Goal: Task Accomplishment & Management: Manage account settings

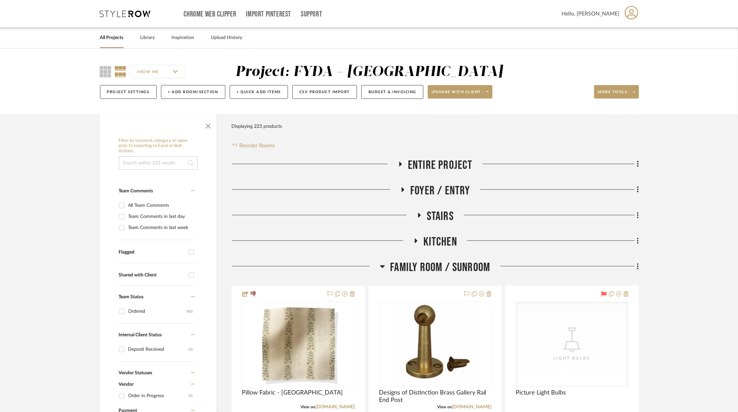
click at [432, 169] on span "Entire Project" at bounding box center [440, 165] width 65 height 14
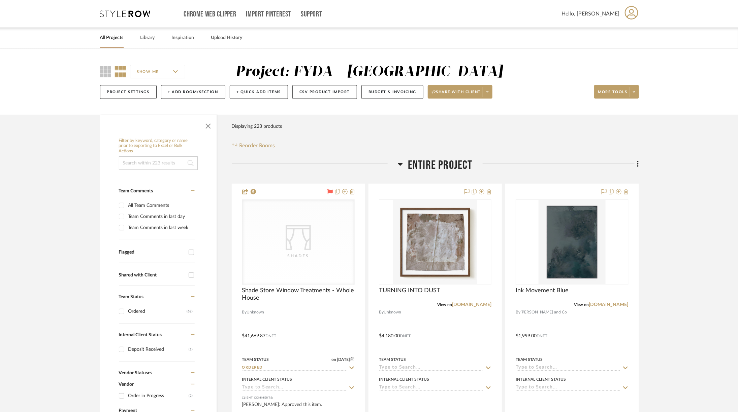
click at [433, 167] on span "Entire Project" at bounding box center [440, 165] width 65 height 14
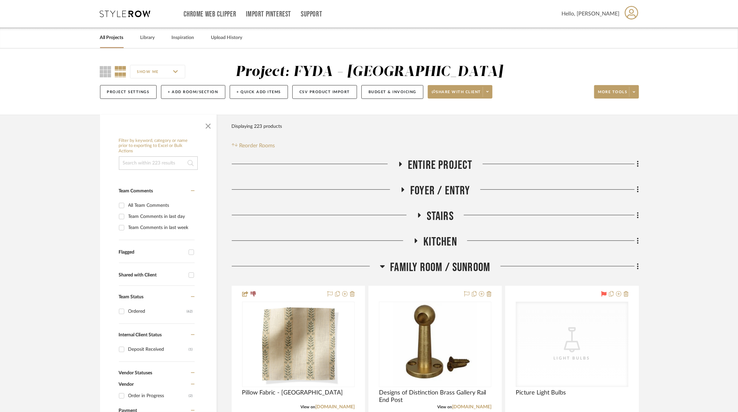
click at [411, 167] on span "Entire Project" at bounding box center [440, 165] width 65 height 14
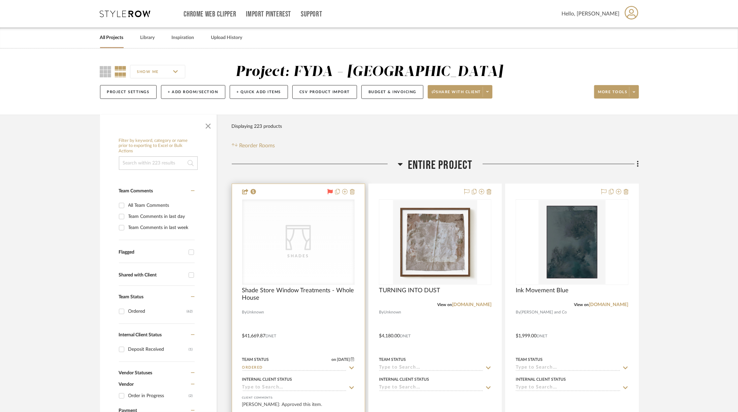
click at [0, 0] on div "CategoryIconFabrics Created with Sketch. Shades" at bounding box center [0, 0] width 0 height 0
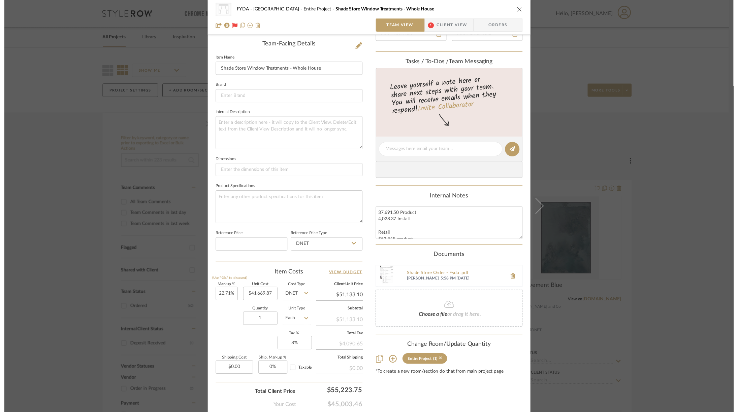
scroll to position [203, 0]
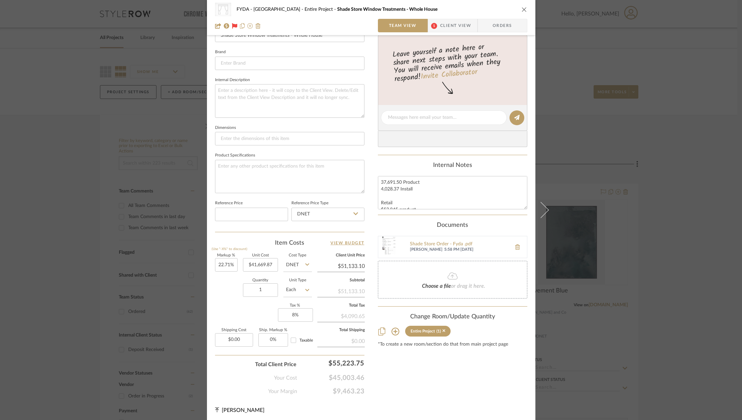
click at [516, 7] on div "CategoryIconFabrics Created with Sketch. Shades FYDA - 655 City Park Entire Pro…" at bounding box center [371, 9] width 312 height 13
click at [525, 10] on div "CategoryIconFabrics Created with Sketch. Shades FYDA - 655 City Park Entire Pro…" at bounding box center [371, 17] width 329 height 35
click at [525, 9] on button "close" at bounding box center [525, 9] width 6 height 6
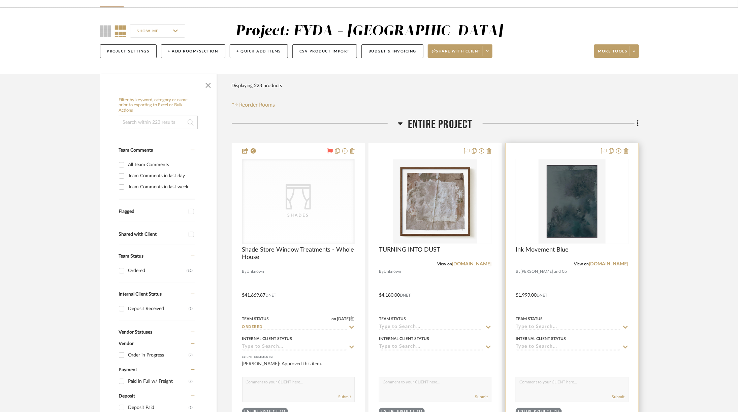
scroll to position [41, 0]
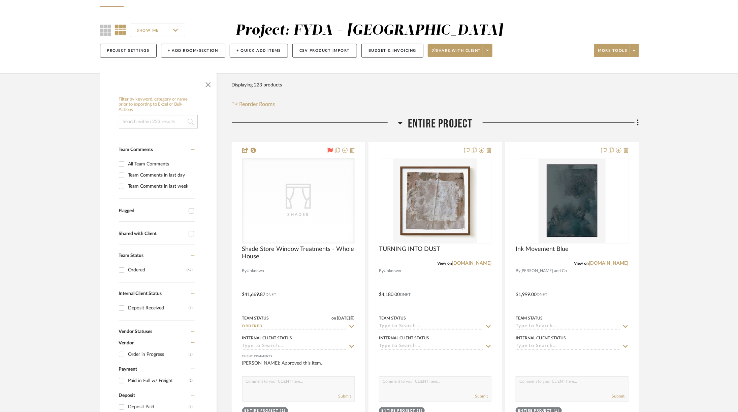
click at [454, 117] on span "Entire Project" at bounding box center [440, 124] width 65 height 14
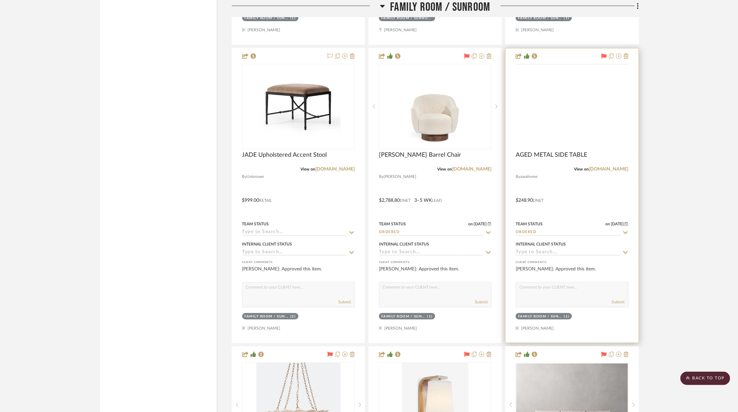
scroll to position [1651, 0]
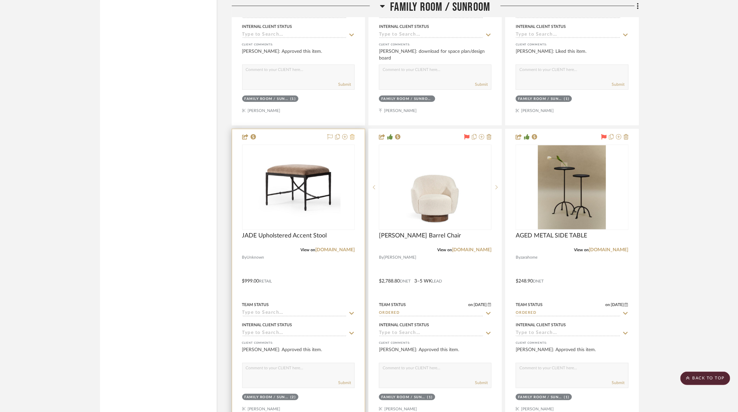
click at [352, 134] on icon at bounding box center [352, 136] width 5 height 5
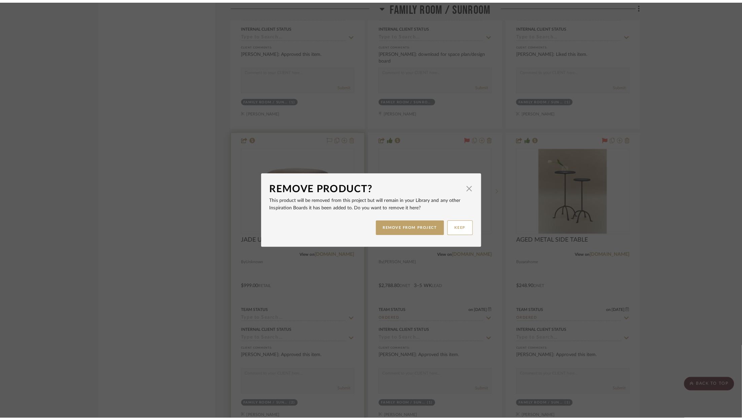
scroll to position [0, 0]
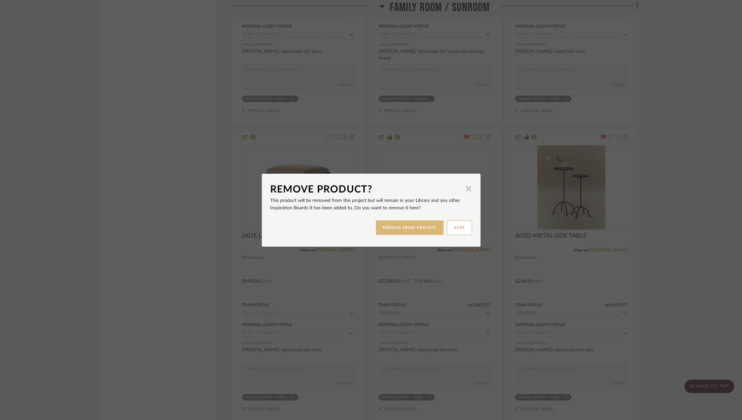
click at [393, 222] on button "REMOVE FROM PROJECT" at bounding box center [410, 228] width 68 height 14
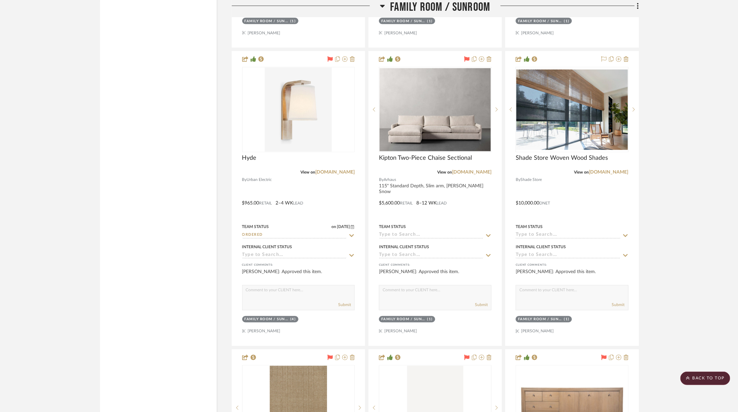
scroll to position [1985, 0]
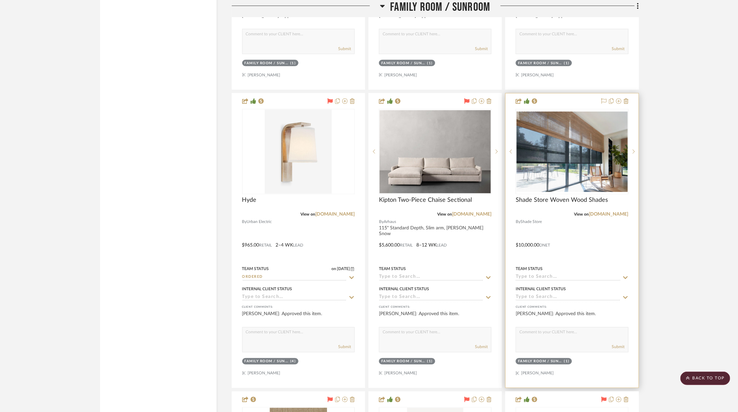
click at [630, 96] on div at bounding box center [571, 241] width 133 height 295
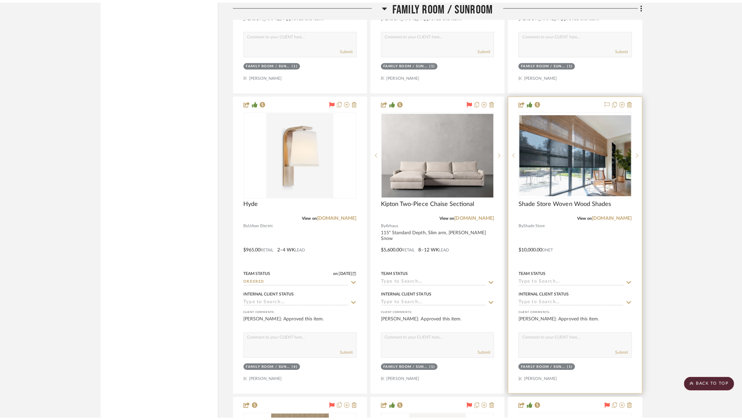
scroll to position [0, 0]
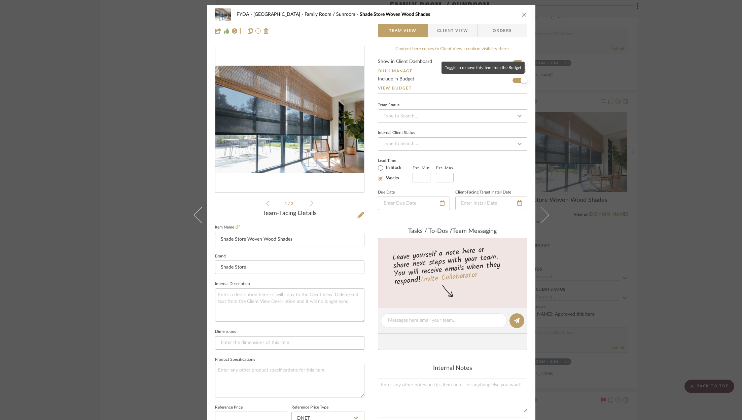
click at [518, 78] on span "button" at bounding box center [524, 80] width 15 height 15
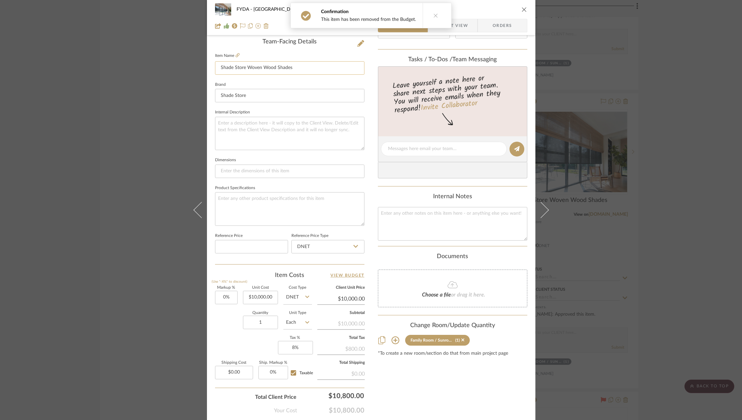
scroll to position [204, 0]
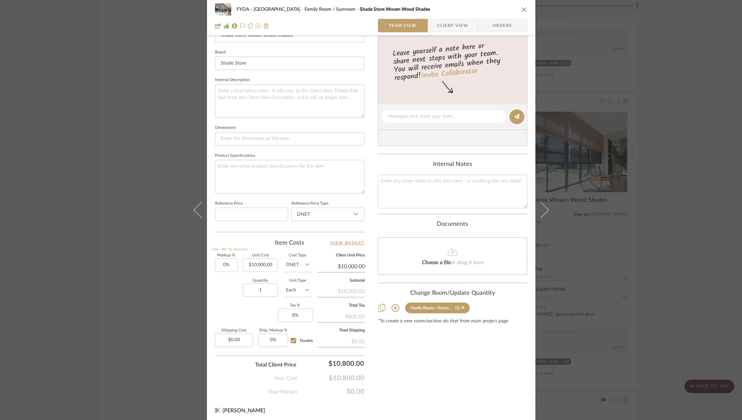
click at [522, 10] on icon "close" at bounding box center [524, 9] width 5 height 5
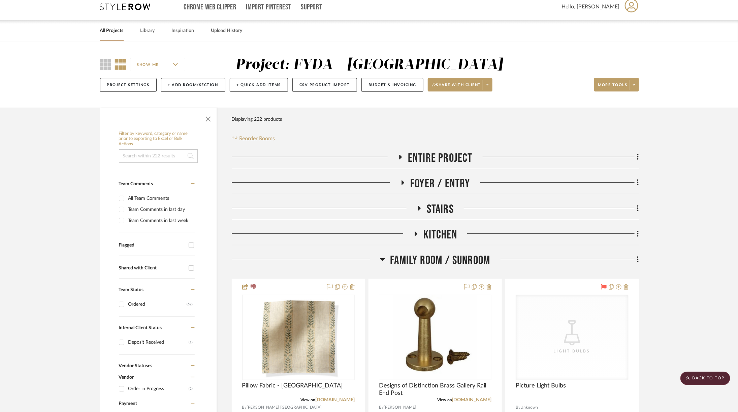
scroll to position [0, 0]
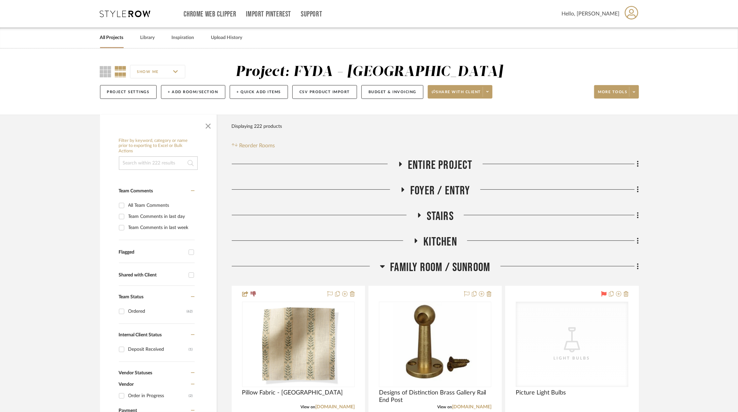
click at [399, 162] on icon at bounding box center [400, 164] width 8 height 5
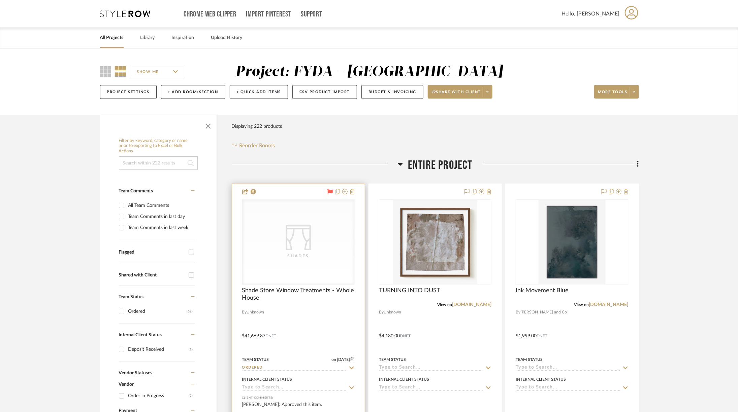
click at [0, 0] on icon "CategoryIconFabrics Created with Sketch." at bounding box center [0, 0] width 0 height 0
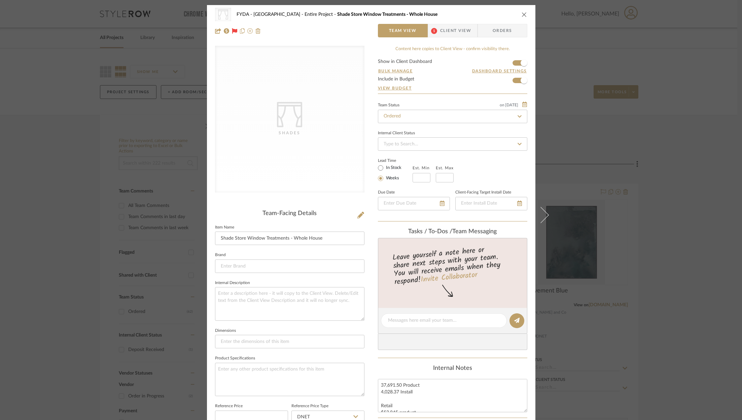
click at [522, 15] on icon "close" at bounding box center [524, 14] width 5 height 5
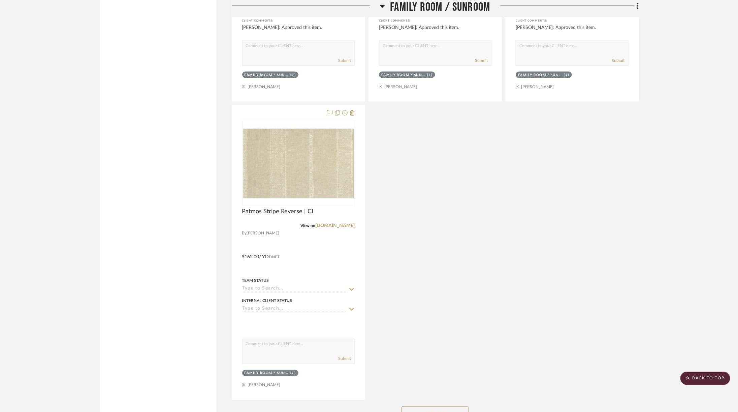
scroll to position [3502, 0]
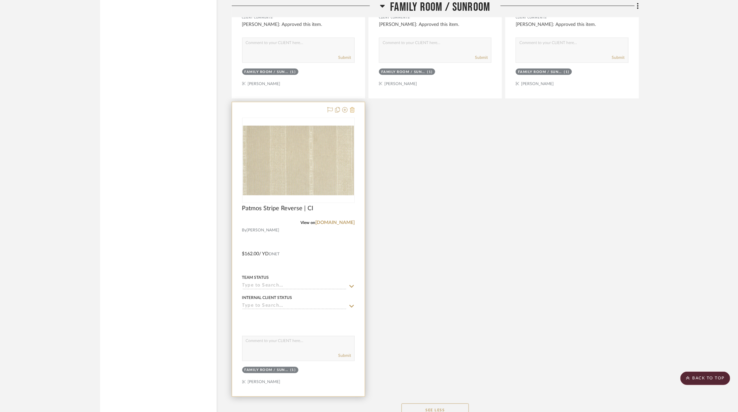
click at [354, 107] on icon at bounding box center [352, 109] width 5 height 5
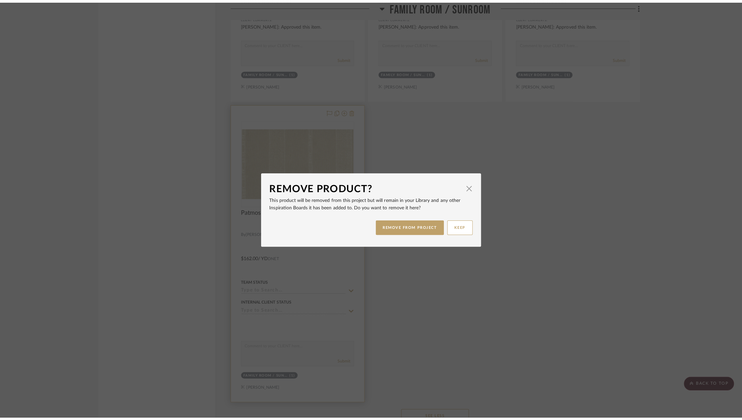
scroll to position [0, 0]
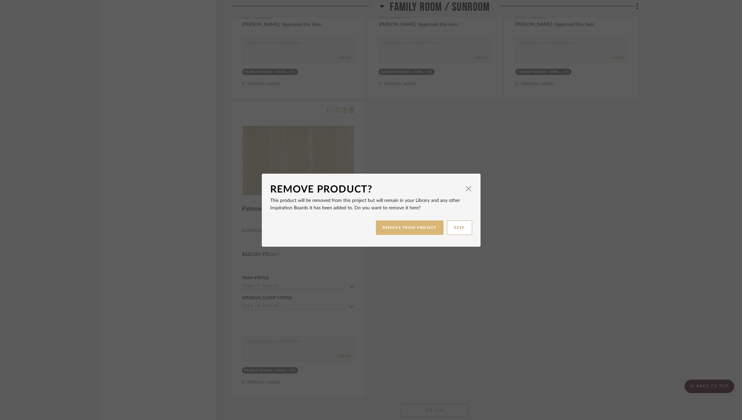
click at [407, 228] on button "REMOVE FROM PROJECT" at bounding box center [410, 228] width 68 height 14
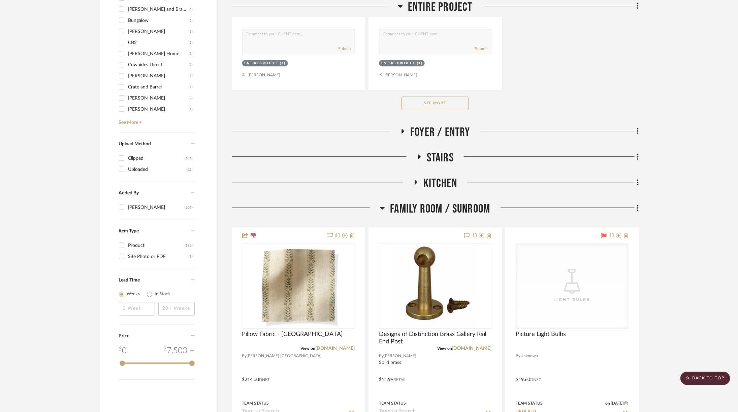
scroll to position [982, 0]
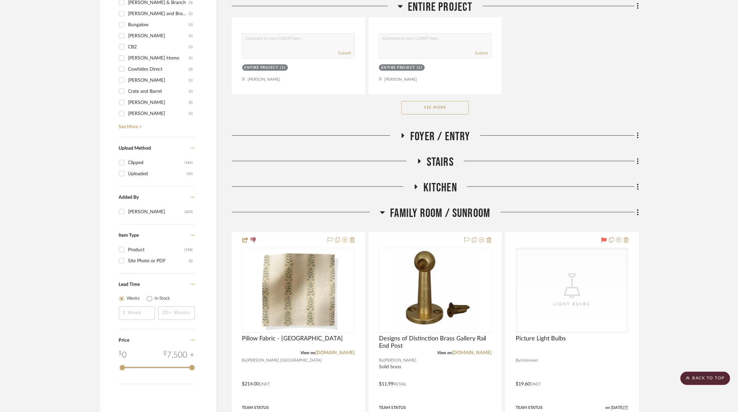
click at [446, 206] on span "Family Room / Sunroom" at bounding box center [440, 213] width 100 height 14
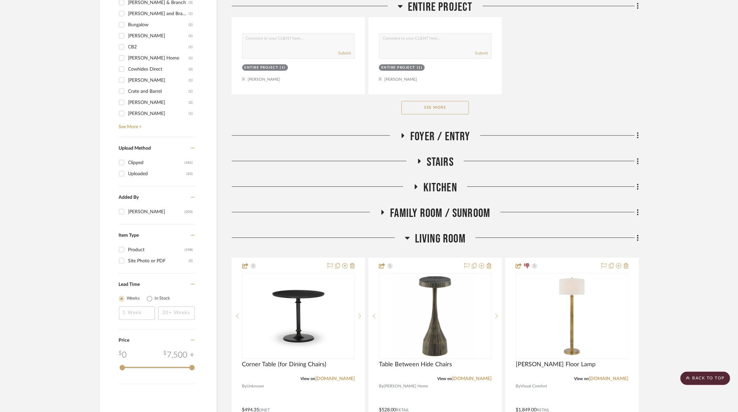
click at [434, 183] on span "Kitchen" at bounding box center [440, 188] width 34 height 14
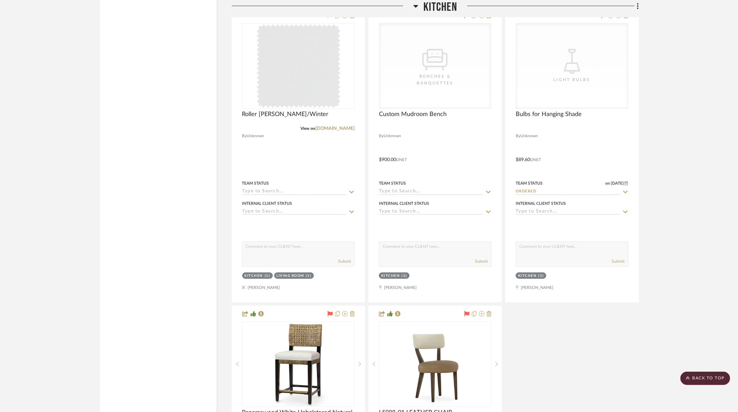
scroll to position [1158, 0]
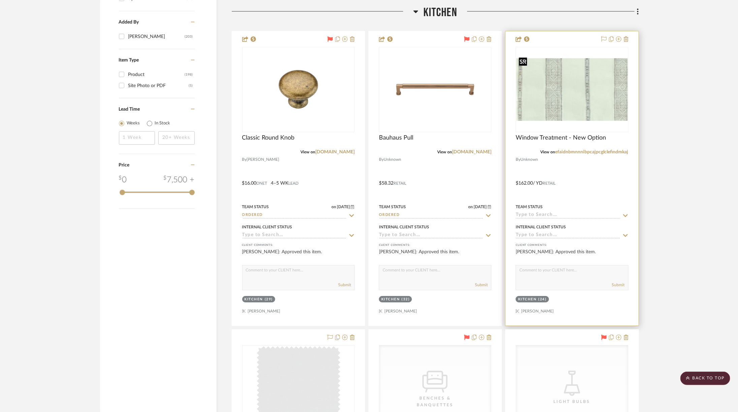
click at [594, 92] on img "0" at bounding box center [571, 89] width 111 height 63
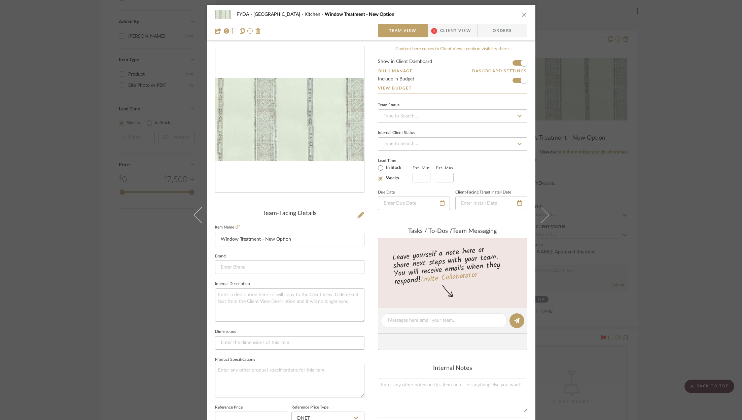
scroll to position [204, 0]
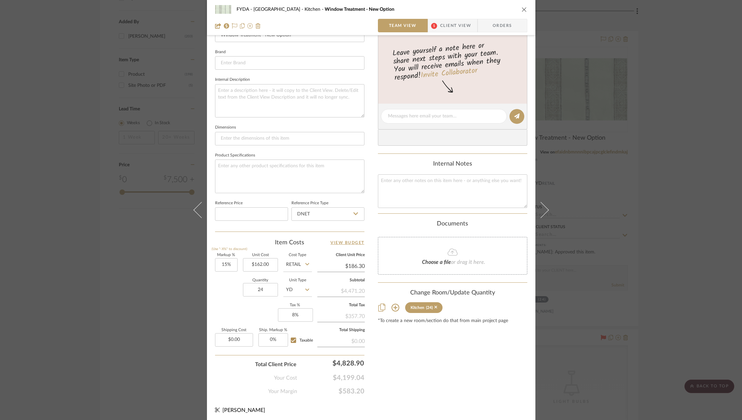
click at [742, 158] on div "FYDA - 655 City Park Kitchen Window Treatment - New Option Team View 1 Client V…" at bounding box center [371, 210] width 742 height 420
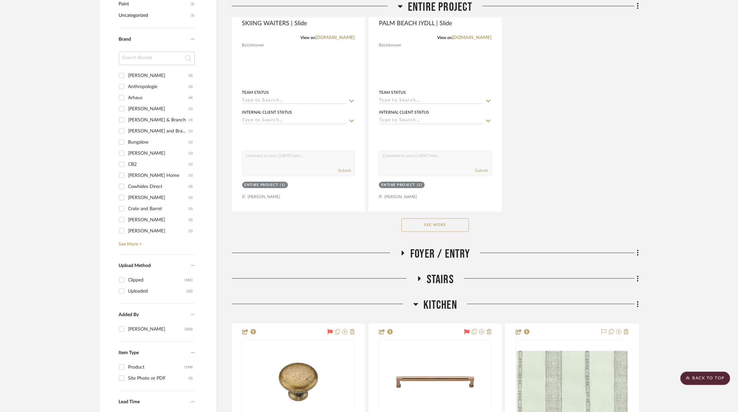
scroll to position [1002, 0]
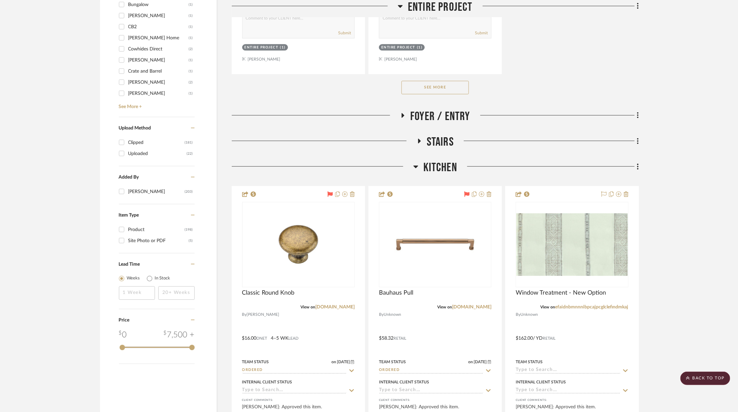
click at [444, 112] on span "Foyer / Entry" at bounding box center [440, 116] width 60 height 14
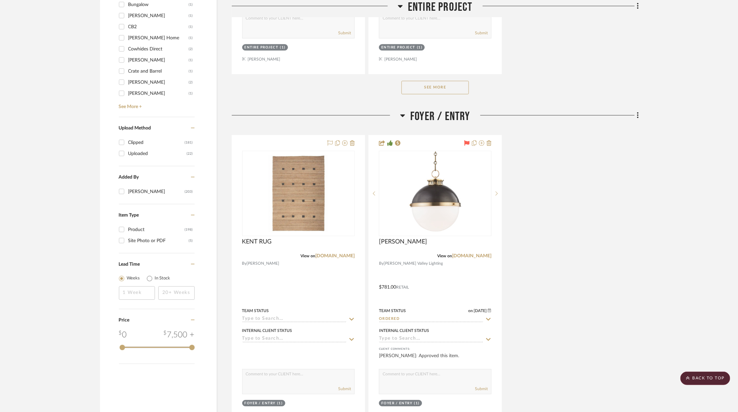
click at [444, 112] on span "Foyer / Entry" at bounding box center [440, 116] width 60 height 14
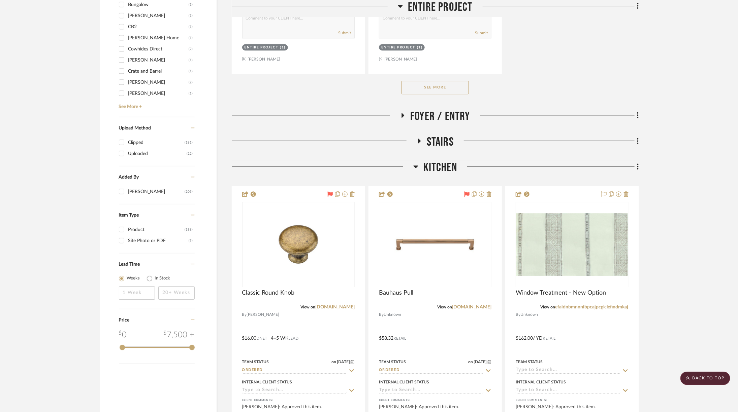
click at [442, 165] on span "Kitchen" at bounding box center [440, 168] width 34 height 14
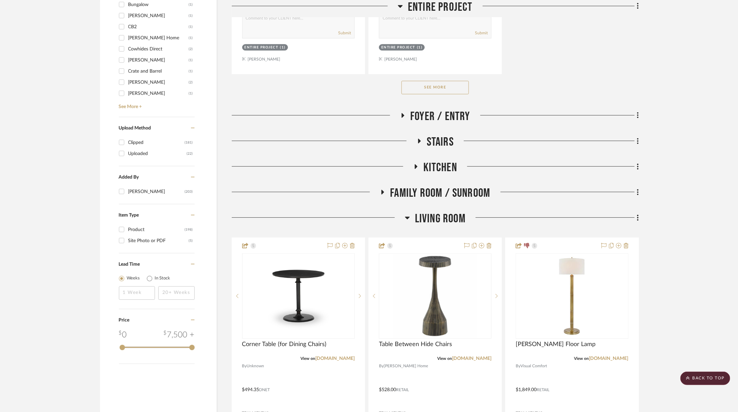
click at [448, 190] on span "Family Room / Sunroom" at bounding box center [440, 193] width 100 height 14
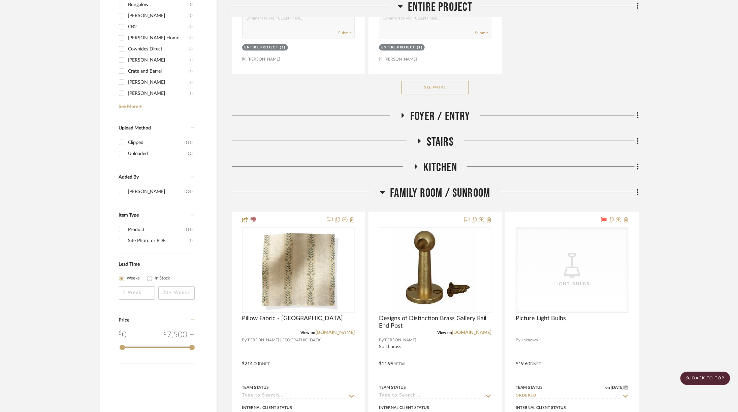
click at [441, 192] on span "Family Room / Sunroom" at bounding box center [440, 193] width 100 height 14
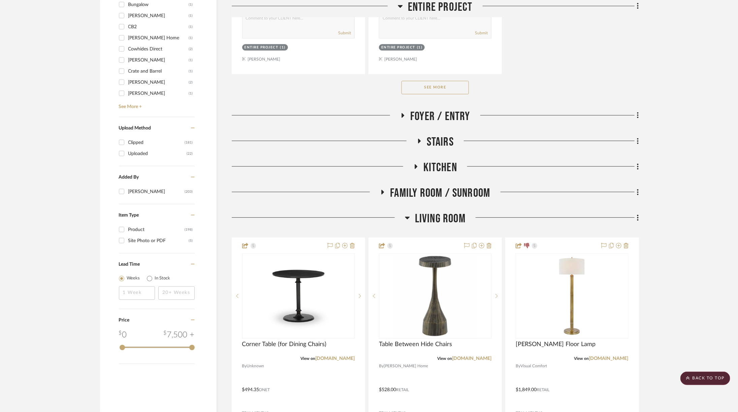
click at [440, 215] on span "Living Room" at bounding box center [440, 219] width 51 height 14
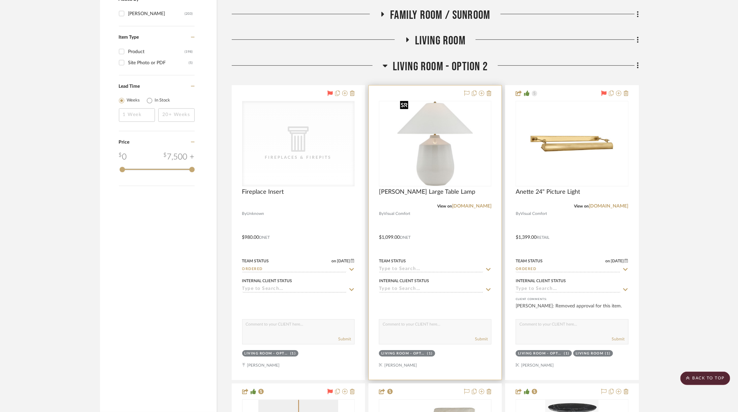
scroll to position [1095, 0]
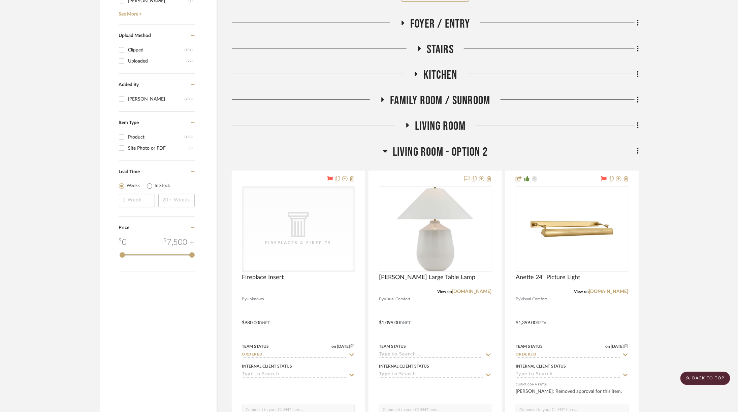
click at [436, 150] on span "Living Room - Option 2" at bounding box center [440, 152] width 95 height 14
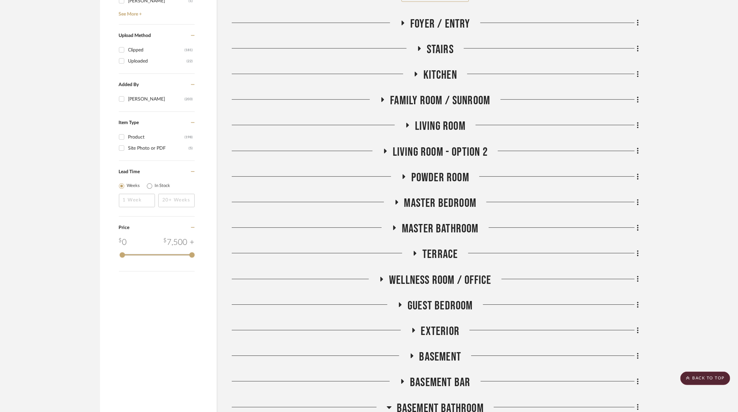
click at [445, 201] on span "Master Bedroom" at bounding box center [440, 203] width 72 height 14
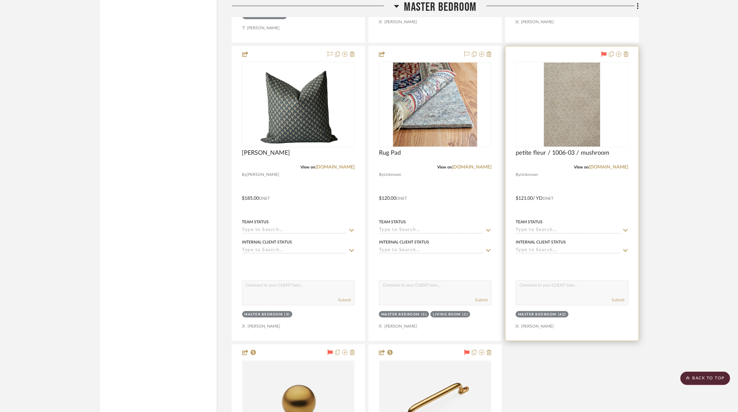
scroll to position [1570, 0]
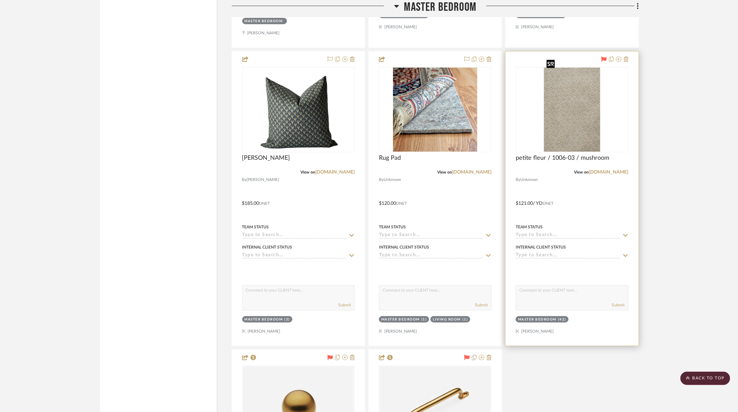
click at [0, 0] on img at bounding box center [0, 0] width 0 height 0
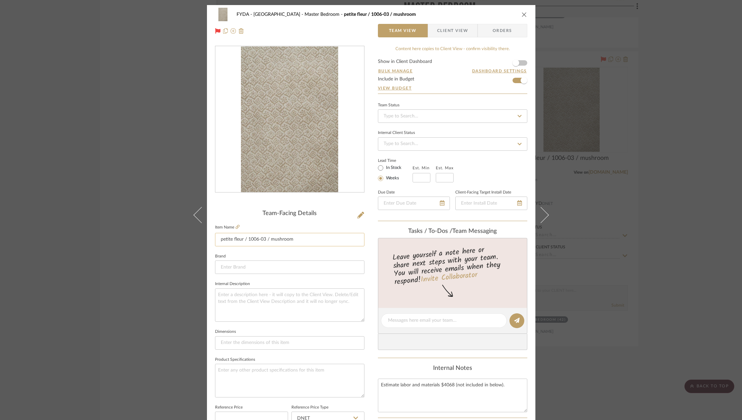
scroll to position [204, 0]
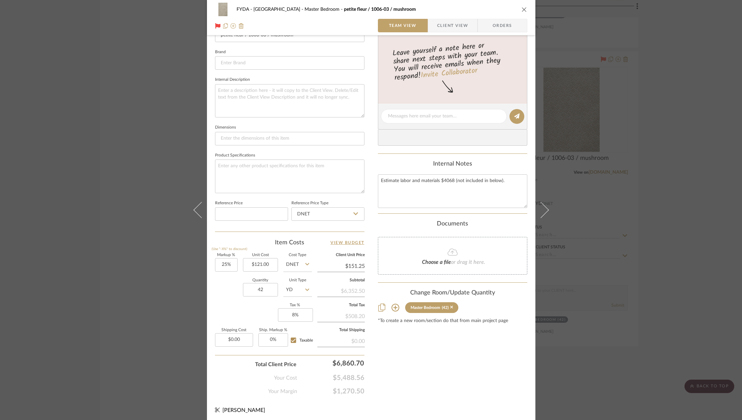
click at [211, 371] on div "FYDA - 655 City Park Master Bedroom petite fleur / 1006-03 / mushroom Team View…" at bounding box center [371, 112] width 329 height 622
click at [253, 339] on div "Shipping Cost $0.00 Ship. Markup % 0% Taxable" at bounding box center [263, 341] width 97 height 24
click at [233, 341] on input "0.00" at bounding box center [234, 339] width 38 height 13
type input "$612.56"
click at [426, 383] on div "Content here copies to Client View - confirm visibility there. Show in Client D…" at bounding box center [453, 118] width 150 height 554
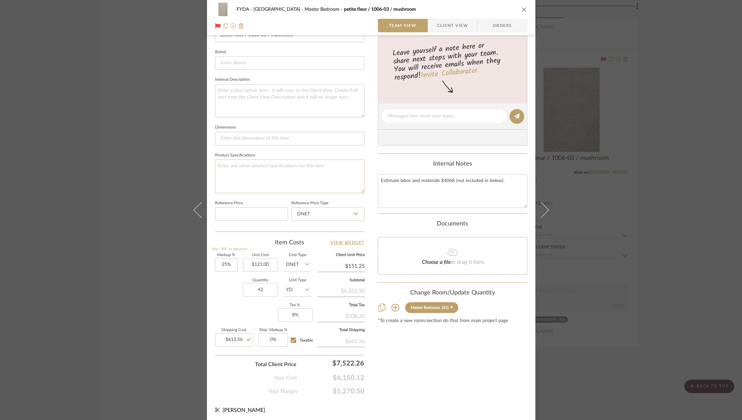
click at [300, 173] on textarea at bounding box center [290, 176] width 150 height 33
click at [449, 30] on span "Client View" at bounding box center [452, 25] width 31 height 13
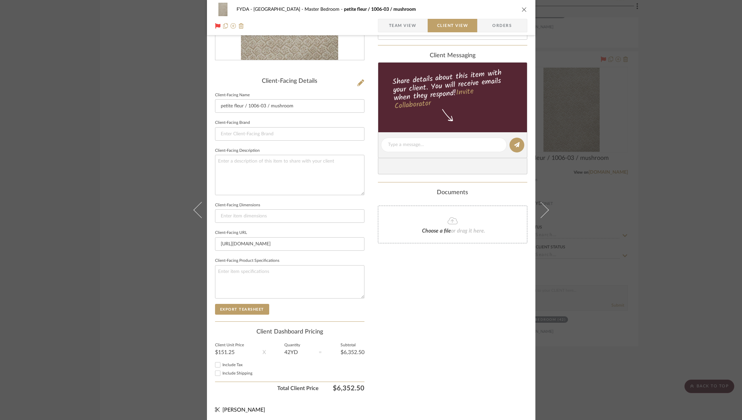
click at [225, 366] on div "Include Tax" at bounding box center [290, 365] width 150 height 8
click at [225, 372] on span "Include Shipping" at bounding box center [238, 373] width 30 height 4
click at [222, 372] on input "Include Shipping" at bounding box center [218, 373] width 8 height 8
checkbox input "true"
click at [216, 361] on input "Include Tax" at bounding box center [218, 365] width 8 height 8
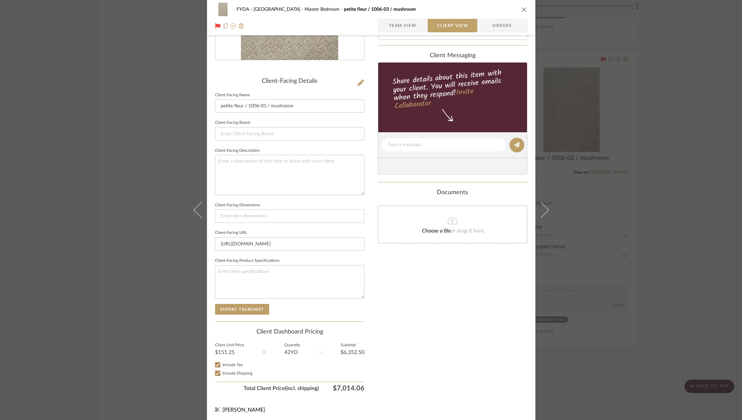
checkbox input "true"
click at [394, 22] on span "Team View" at bounding box center [403, 25] width 28 height 13
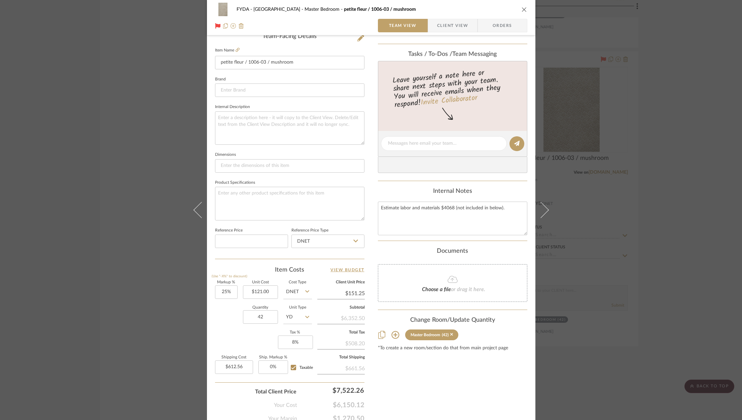
scroll to position [204, 0]
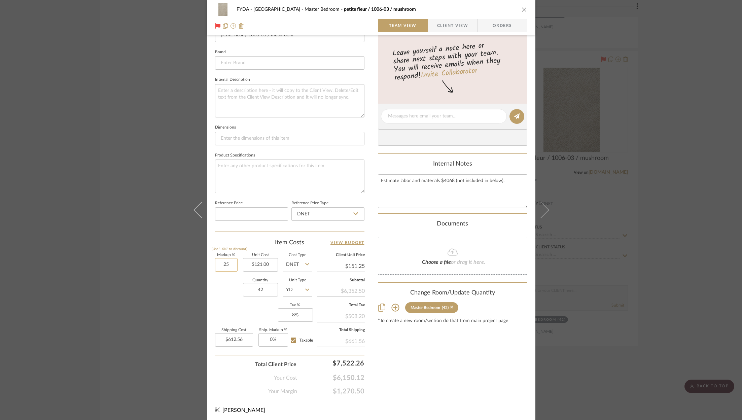
click at [224, 263] on input "25" at bounding box center [226, 264] width 23 height 13
type input "15%"
click at [462, 397] on div "FYDA - 655 City Park Master Bedroom petite fleur / 1006-03 / mushroom Team View…" at bounding box center [371, 112] width 329 height 622
type input "$139.15"
click at [223, 265] on input "15" at bounding box center [226, 264] width 23 height 13
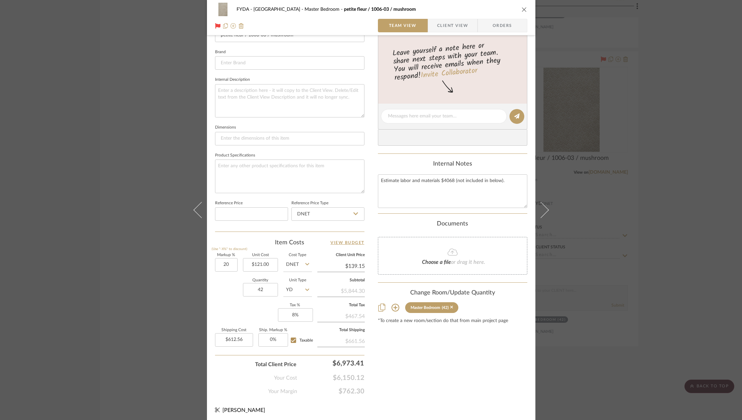
type input "20%"
click at [455, 361] on div "Content here copies to Client View - confirm visibility there. Show in Client D…" at bounding box center [453, 118] width 150 height 554
type input "$145.20"
click at [220, 260] on input "20" at bounding box center [226, 264] width 23 height 13
type input "0%"
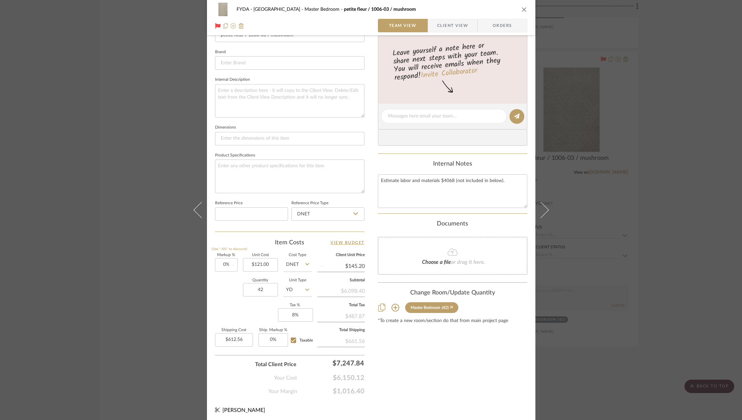
click at [445, 392] on div "Content here copies to Client View - confirm visibility there. Show in Client D…" at bounding box center [453, 118] width 150 height 554
type input "$121.00"
click at [445, 369] on div "Content here copies to Client View - confirm visibility there. Show in Client D…" at bounding box center [453, 118] width 150 height 554
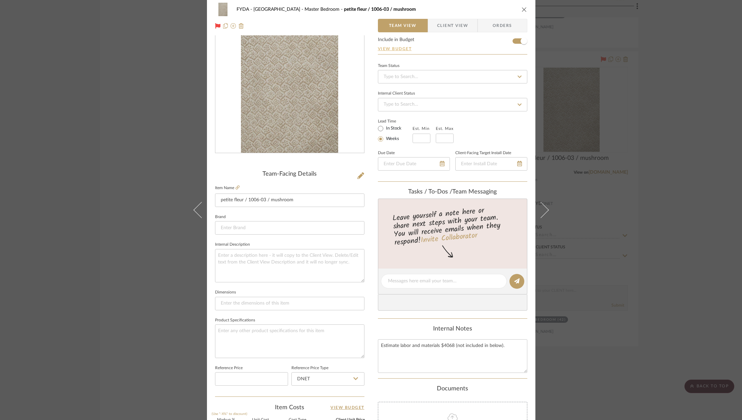
scroll to position [0, 0]
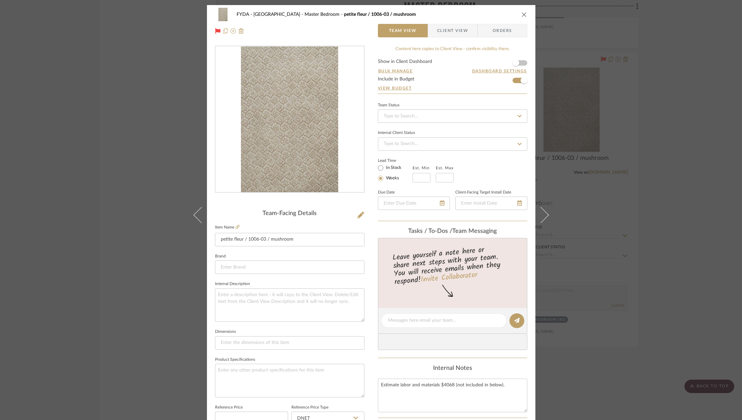
click at [522, 14] on icon "close" at bounding box center [524, 14] width 5 height 5
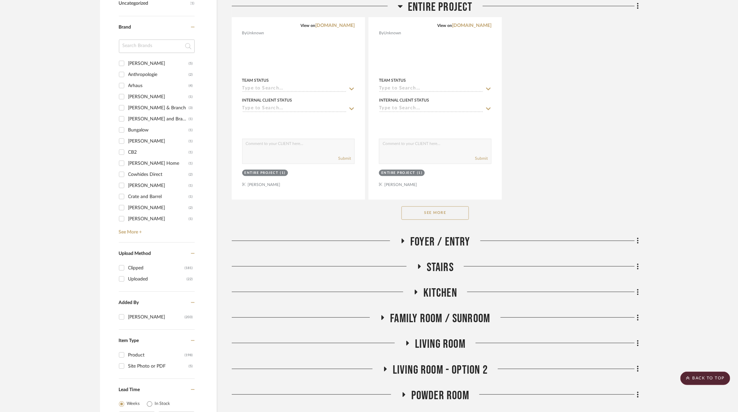
scroll to position [978, 0]
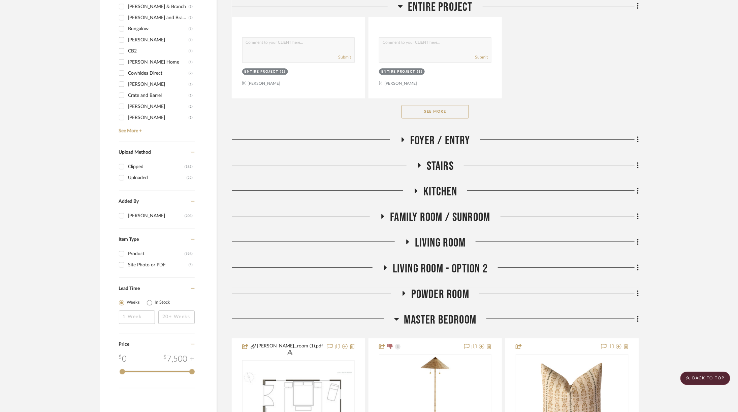
click at [442, 319] on span "Master Bedroom" at bounding box center [440, 320] width 72 height 14
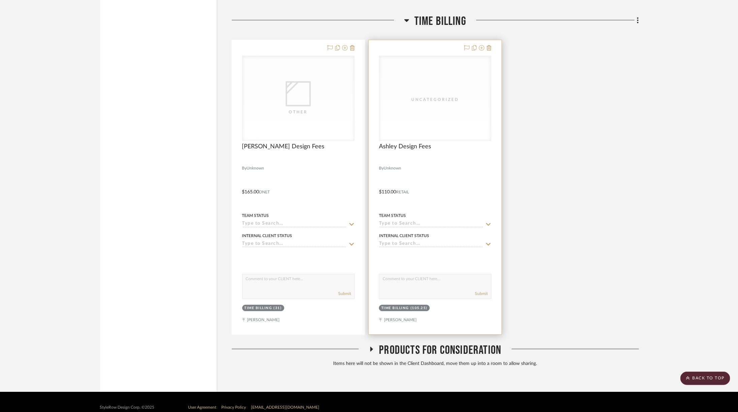
scroll to position [2154, 0]
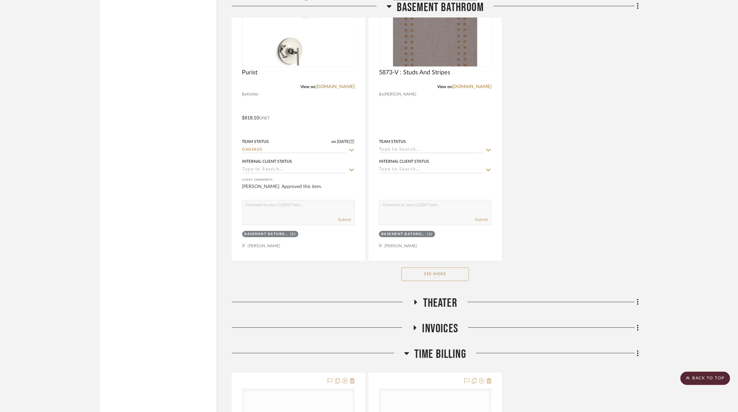
click at [444, 297] on span "Theater" at bounding box center [440, 304] width 34 height 14
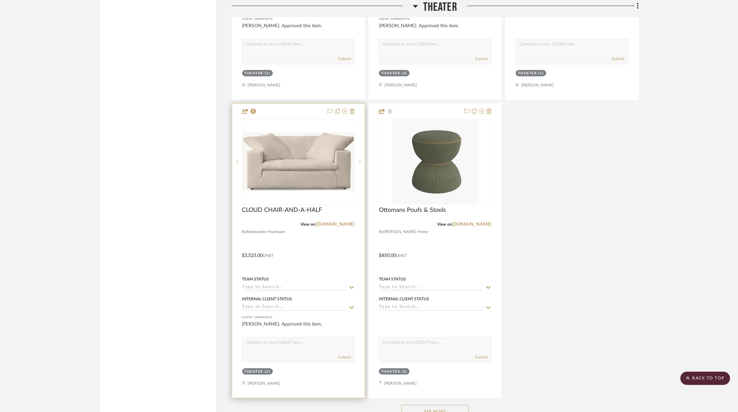
scroll to position [3007, 0]
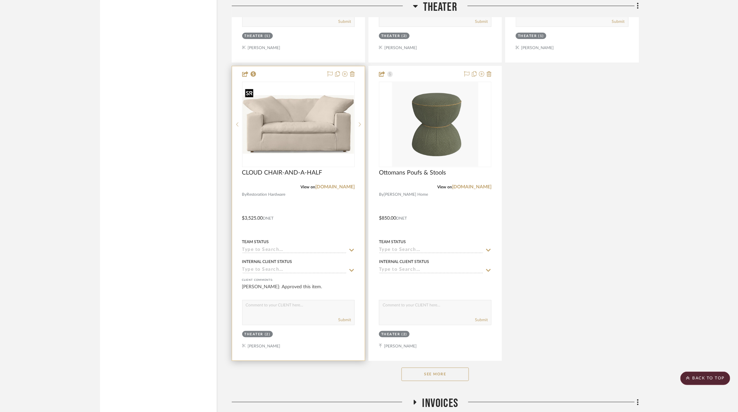
click at [298, 138] on img "0" at bounding box center [298, 124] width 111 height 59
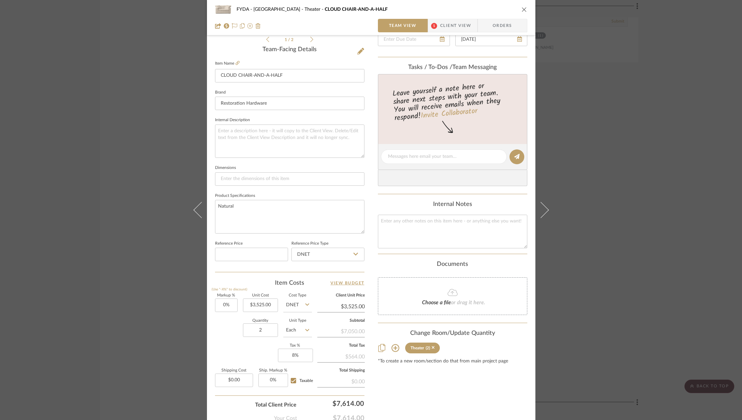
scroll to position [204, 0]
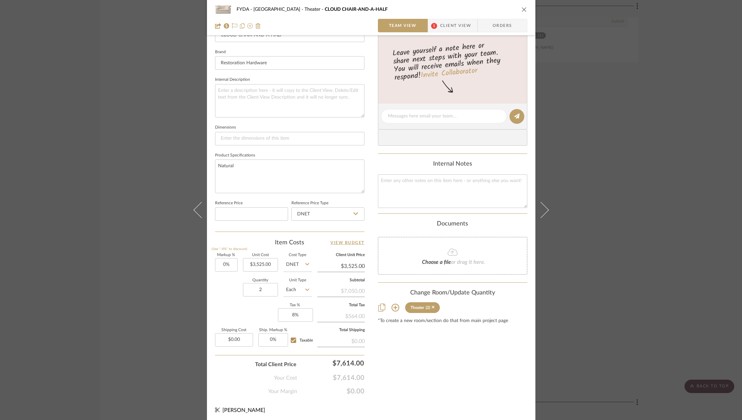
click at [522, 9] on icon "close" at bounding box center [524, 9] width 5 height 5
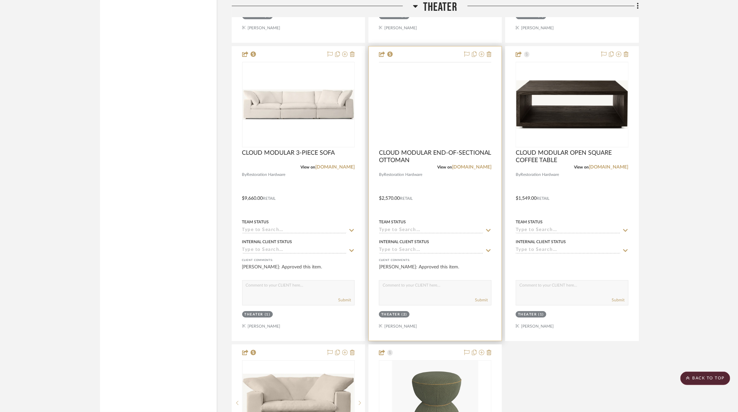
scroll to position [2608, 0]
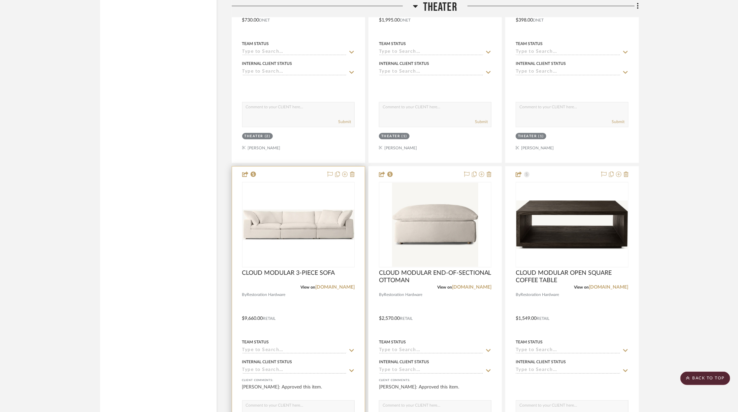
click at [308, 213] on div at bounding box center [298, 225] width 112 height 86
click at [308, 213] on img "0" at bounding box center [298, 225] width 111 height 30
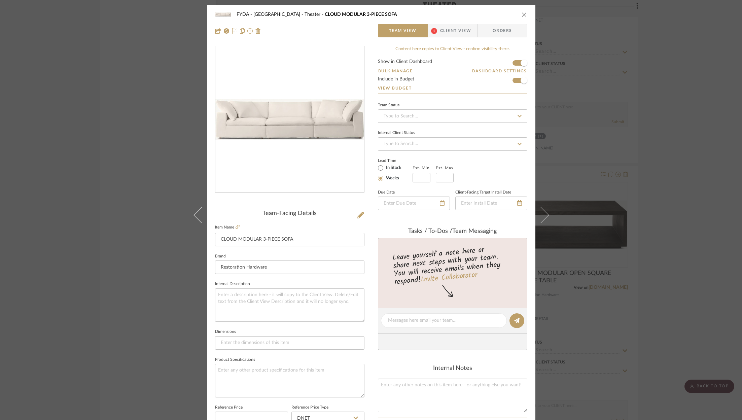
scroll to position [204, 0]
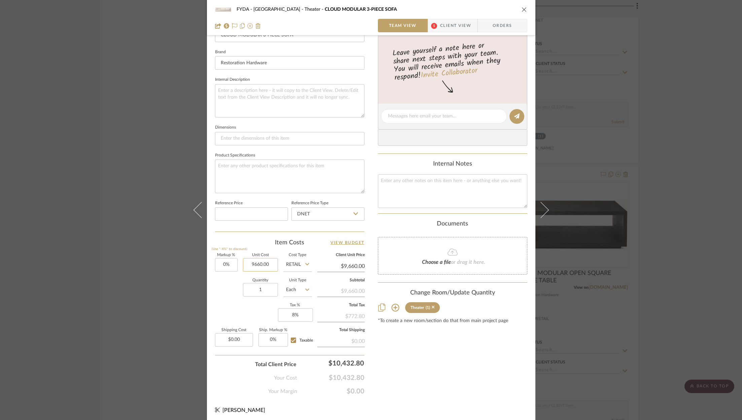
click at [259, 261] on input "9660.00" at bounding box center [260, 264] width 35 height 13
type input "$6,060.00"
click at [423, 370] on div "Content here copies to Client View - confirm visibility there. Show in Client D…" at bounding box center [453, 118] width 150 height 554
type input "$6,060.00"
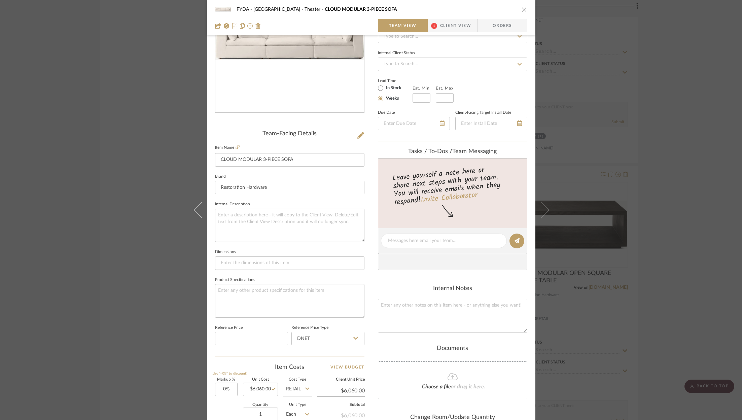
scroll to position [0, 0]
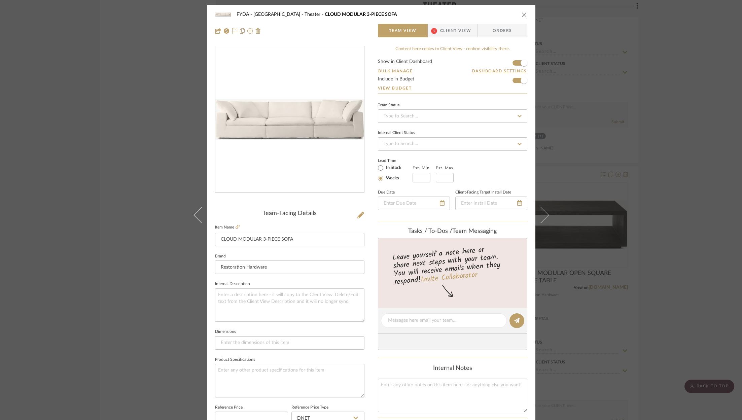
click at [526, 16] on div "FYDA - [GEOGRAPHIC_DATA] CLOUD MODULAR 3-PIECE SOFA Team View 1 Client View Ord…" at bounding box center [371, 22] width 329 height 35
click at [523, 15] on icon "close" at bounding box center [524, 14] width 5 height 5
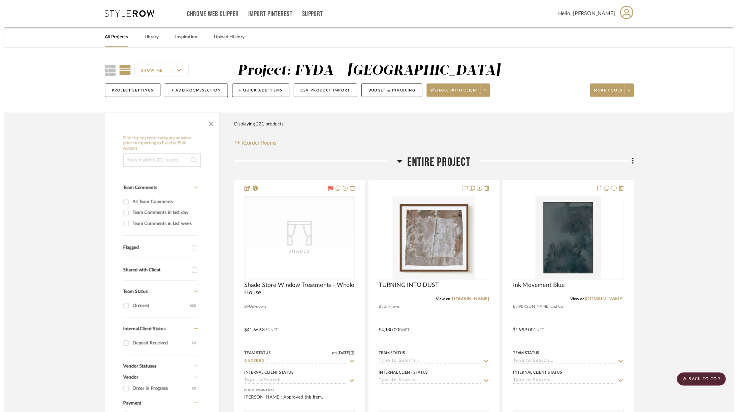
scroll to position [2608, 0]
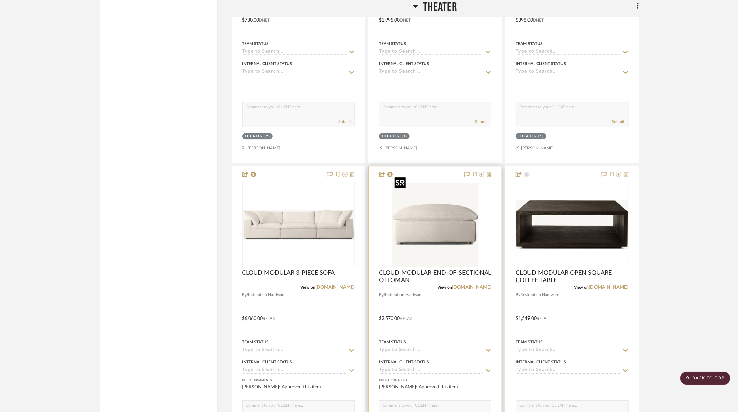
click at [435, 216] on img "0" at bounding box center [435, 225] width 86 height 84
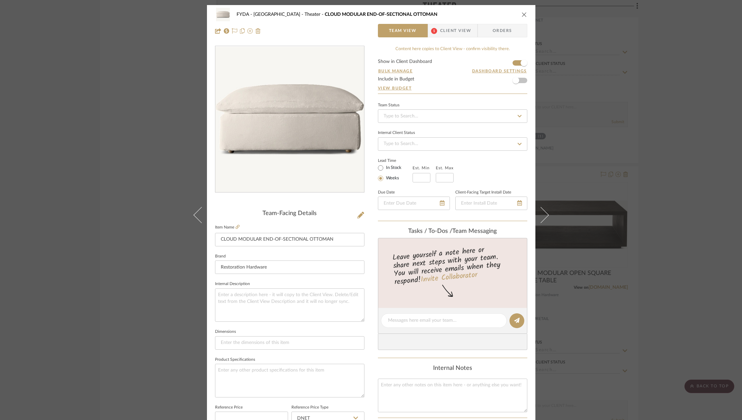
scroll to position [204, 0]
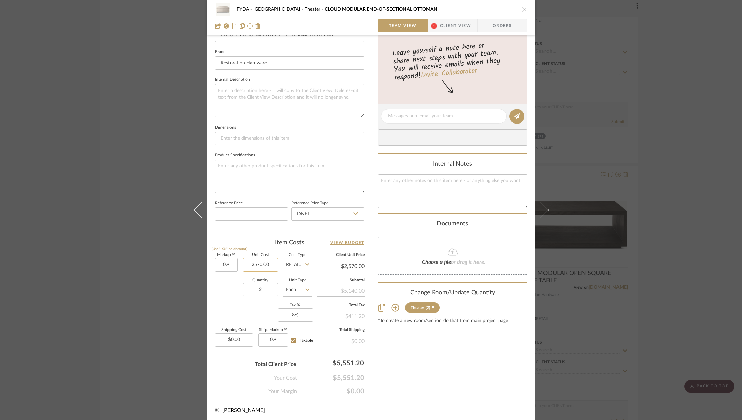
click at [273, 261] on input "2570.00" at bounding box center [260, 264] width 35 height 13
type input "$1,370.00"
click at [404, 350] on div "Content here copies to Client View - confirm visibility there. Show in Client D…" at bounding box center [453, 118] width 150 height 554
type input "$1,370.00"
click at [522, 7] on icon "close" at bounding box center [524, 9] width 5 height 5
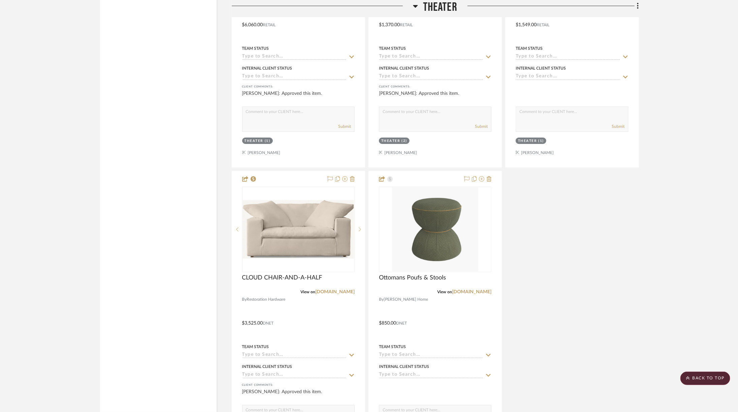
scroll to position [3094, 0]
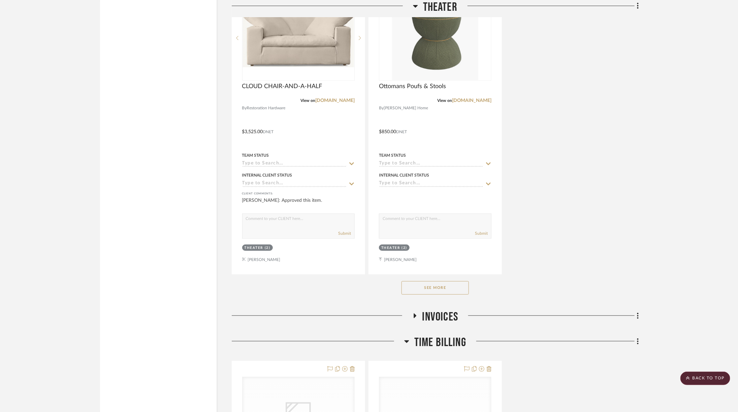
click at [439, 282] on button "See More" at bounding box center [434, 288] width 67 height 13
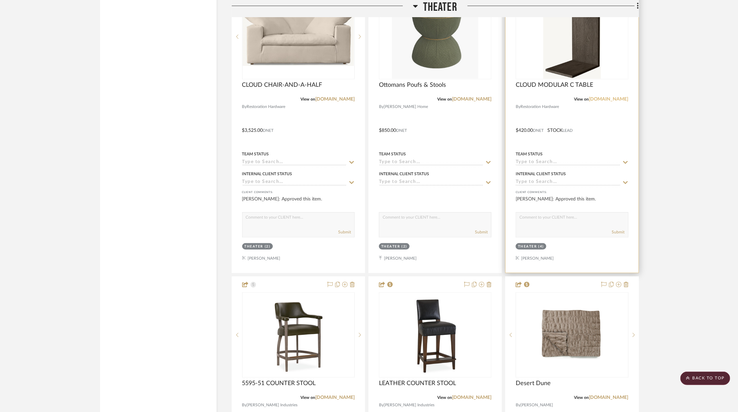
scroll to position [3096, 0]
click at [0, 0] on img at bounding box center [0, 0] width 0 height 0
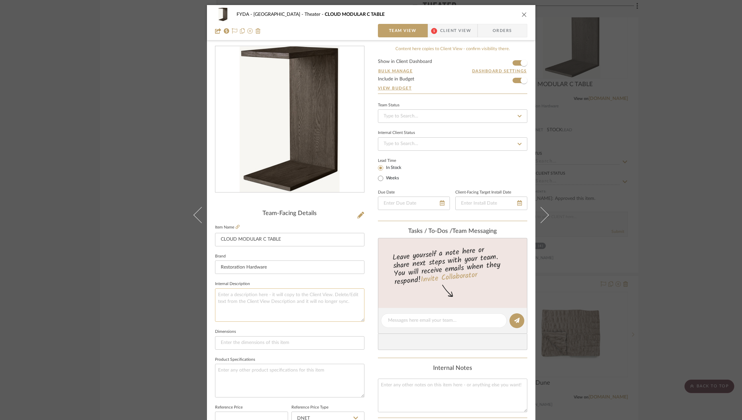
scroll to position [204, 0]
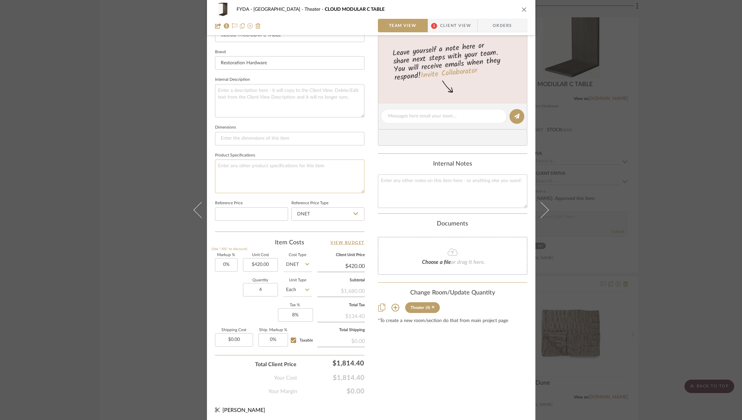
click at [264, 171] on textarea at bounding box center [290, 176] width 150 height 33
type textarea "Sable"
click at [705, 159] on div "FYDA - 655 City Park Theater CLOUD MODULAR C TABLE Team View 1 Client View Orde…" at bounding box center [371, 210] width 742 height 420
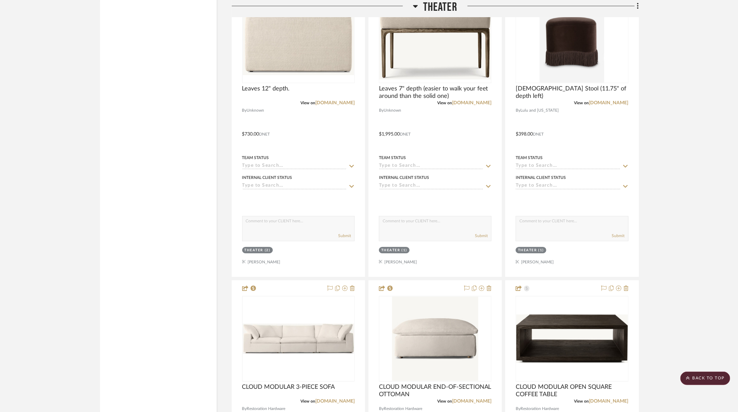
scroll to position [2290, 0]
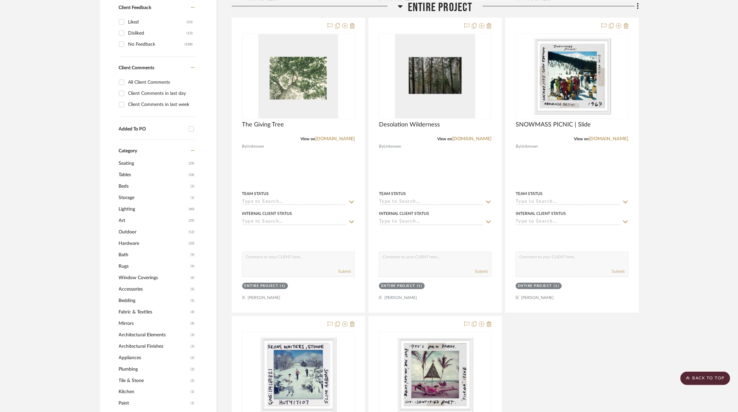
scroll to position [0, 0]
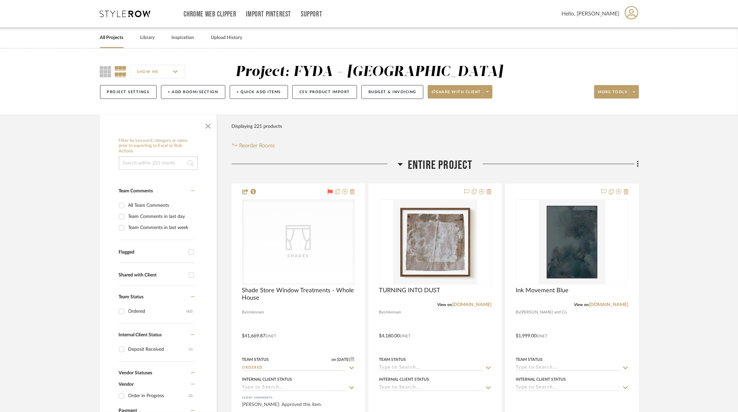
click at [400, 165] on icon at bounding box center [400, 164] width 5 height 3
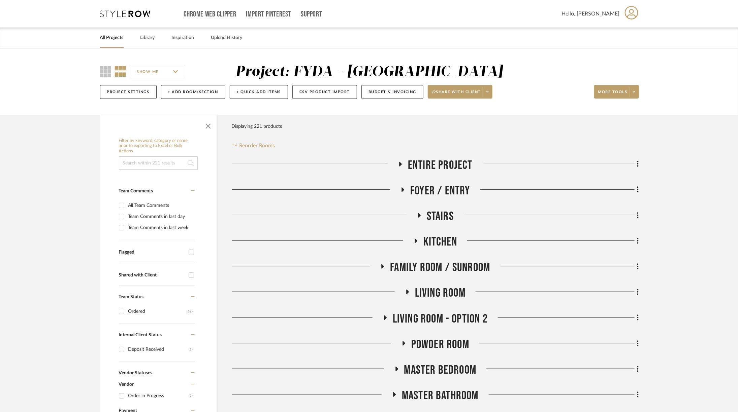
click at [429, 240] on span "Kitchen" at bounding box center [440, 242] width 34 height 14
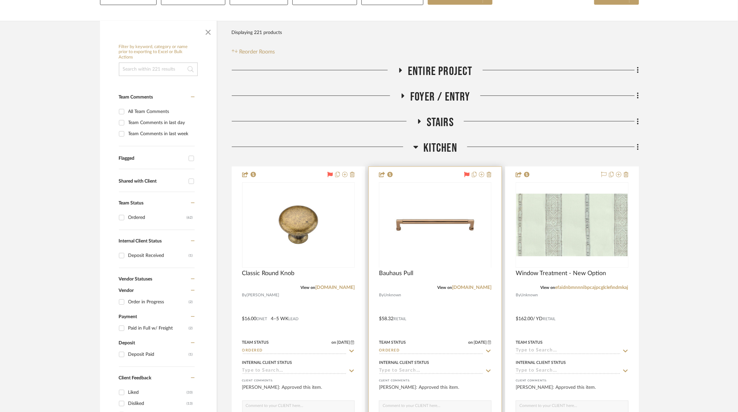
scroll to position [71, 0]
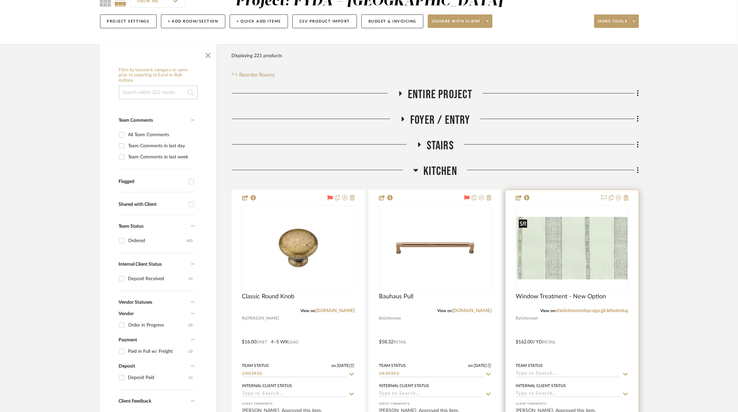
click at [0, 0] on img at bounding box center [0, 0] width 0 height 0
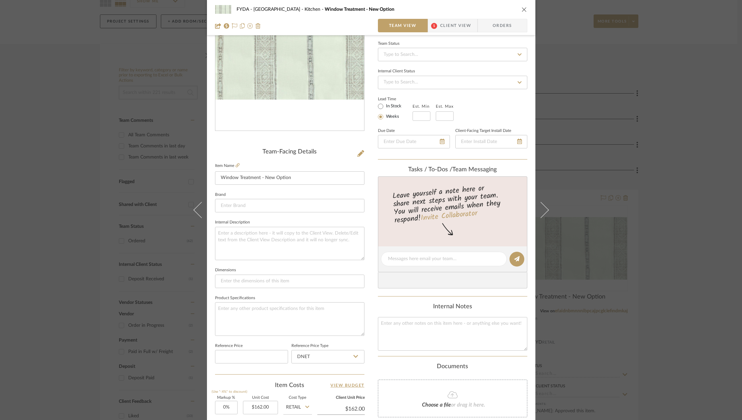
scroll to position [204, 0]
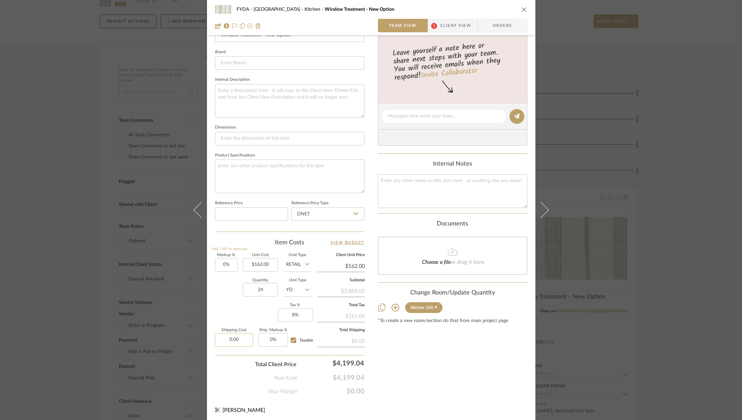
click at [241, 337] on input "0.00" at bounding box center [234, 339] width 38 height 13
type input "$85.00"
click at [462, 380] on div "Content here copies to Client View - confirm visibility there. Show in Client D…" at bounding box center [453, 118] width 150 height 554
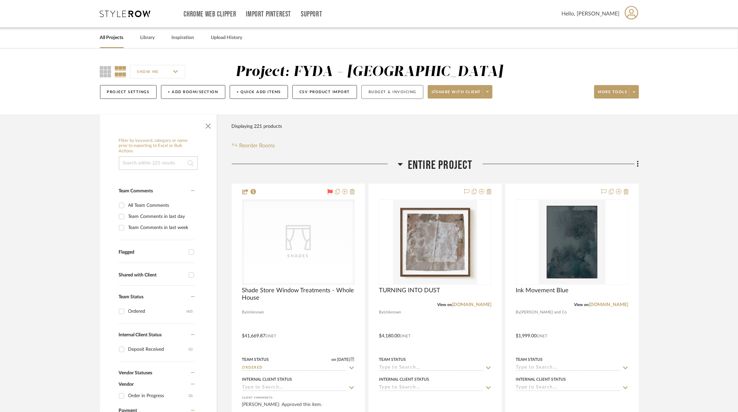
click at [386, 91] on button "Budget & Invoicing" at bounding box center [392, 92] width 62 height 14
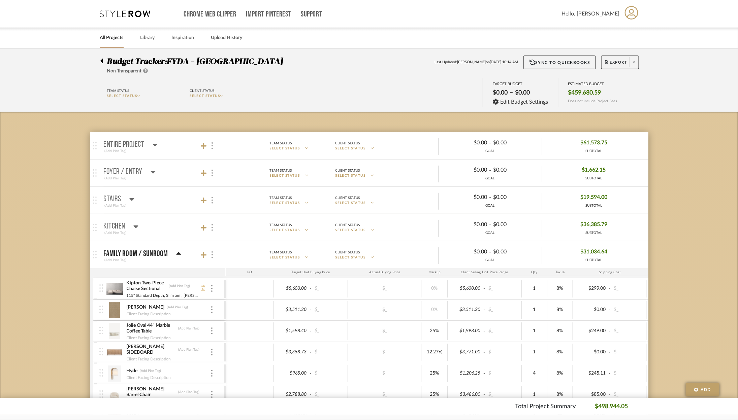
click at [135, 226] on icon at bounding box center [136, 227] width 5 height 3
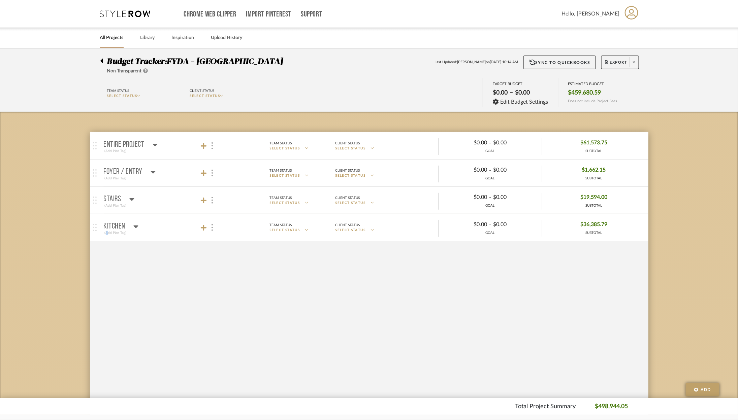
click at [135, 226] on icon at bounding box center [136, 227] width 5 height 3
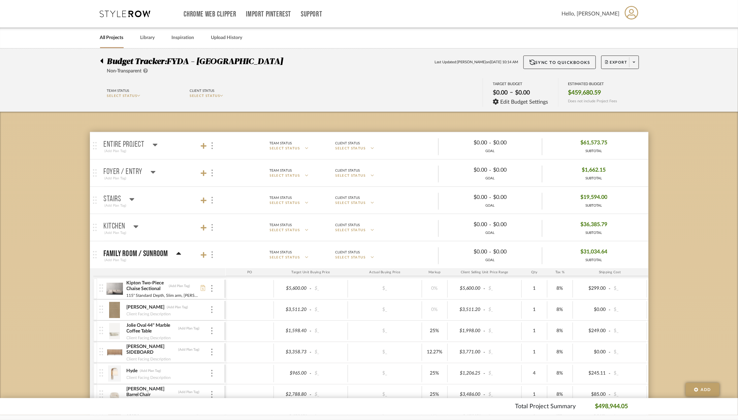
click at [135, 226] on icon at bounding box center [136, 227] width 5 height 3
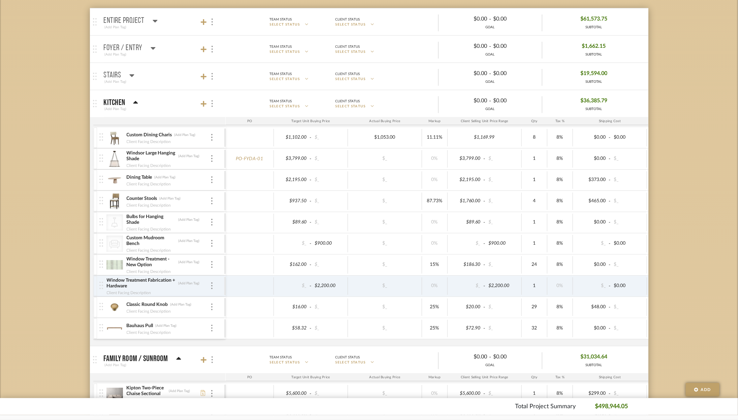
scroll to position [157, 0]
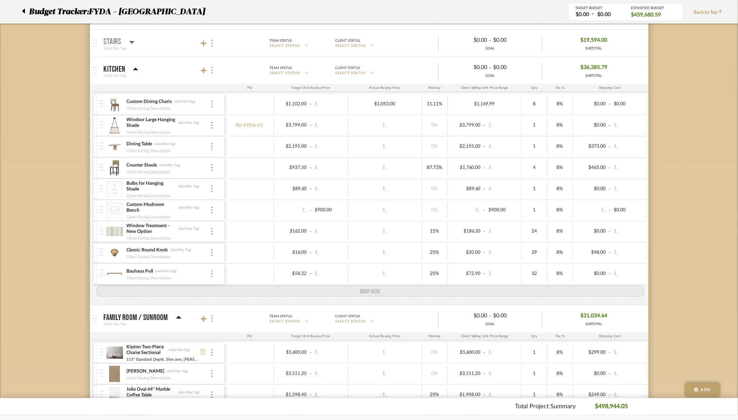
drag, startPoint x: 98, startPoint y: 248, endPoint x: 95, endPoint y: 289, distance: 40.5
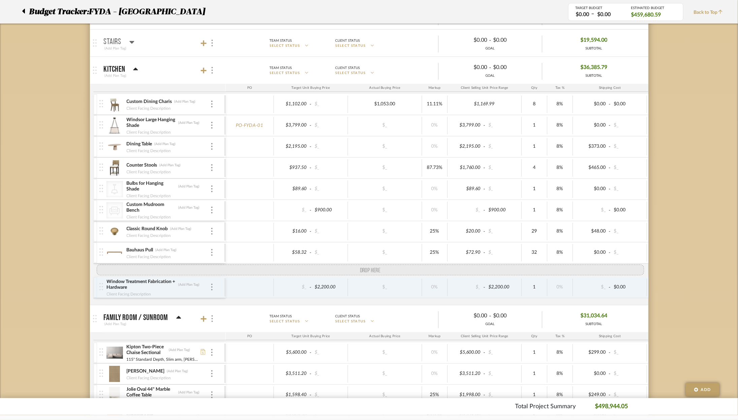
drag, startPoint x: 98, startPoint y: 231, endPoint x: 96, endPoint y: 262, distance: 31.8
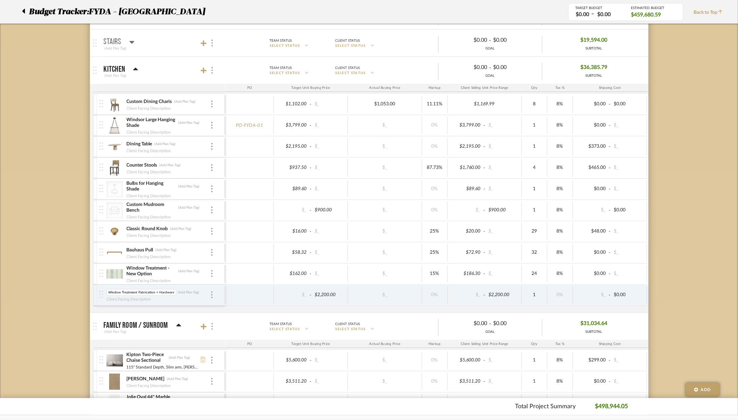
scroll to position [0, 0]
click at [105, 293] on div at bounding box center [101, 295] width 9 height 21
click at [135, 68] on icon at bounding box center [135, 69] width 5 height 3
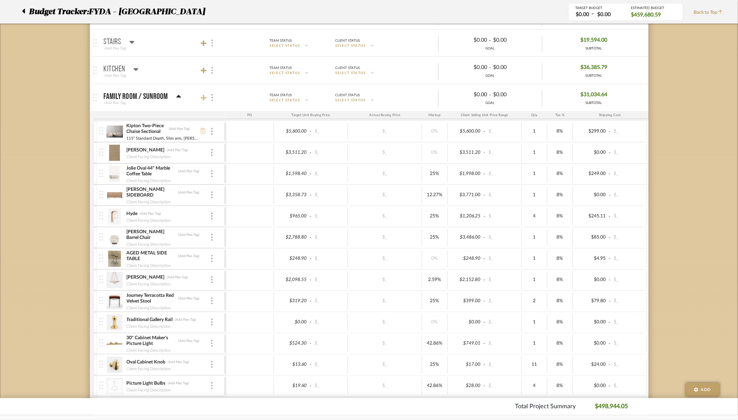
click at [203, 98] on icon at bounding box center [204, 98] width 6 height 6
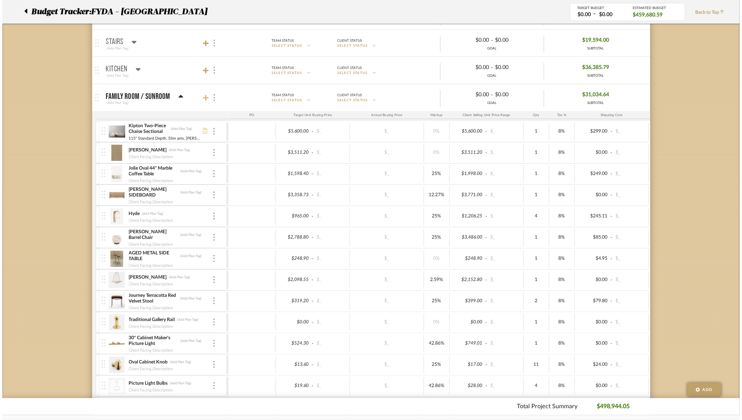
scroll to position [0, 0]
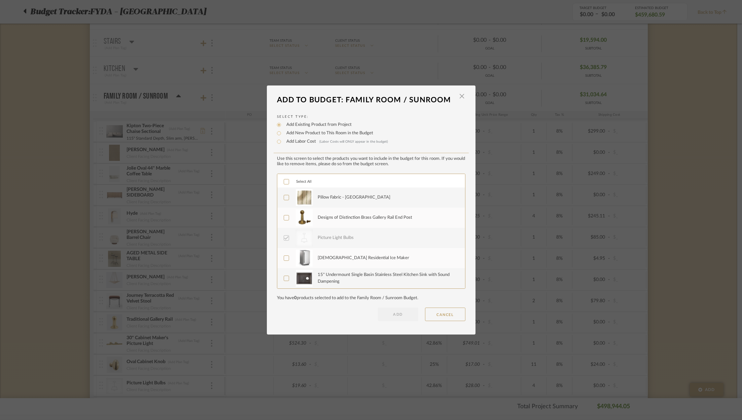
click at [303, 144] on label "Add Labor Cost (Labor Costs will ONLY appear in the budget)" at bounding box center [335, 141] width 105 height 7
click at [283, 144] on input "Add Labor Cost (Labor Costs will ONLY appear in the budget)" at bounding box center [279, 142] width 8 height 8
radio input "true"
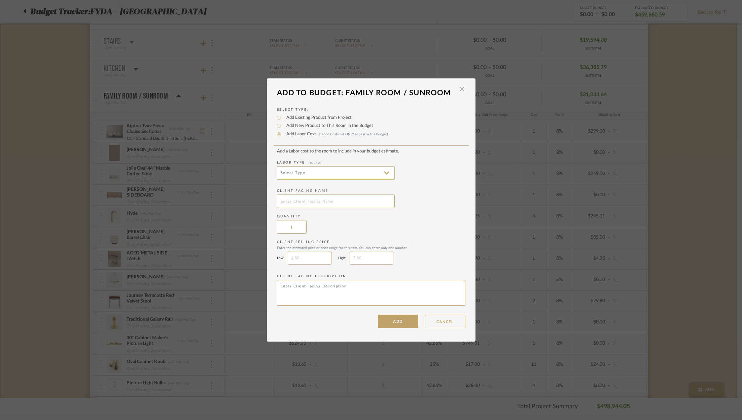
click at [319, 172] on input at bounding box center [336, 172] width 118 height 13
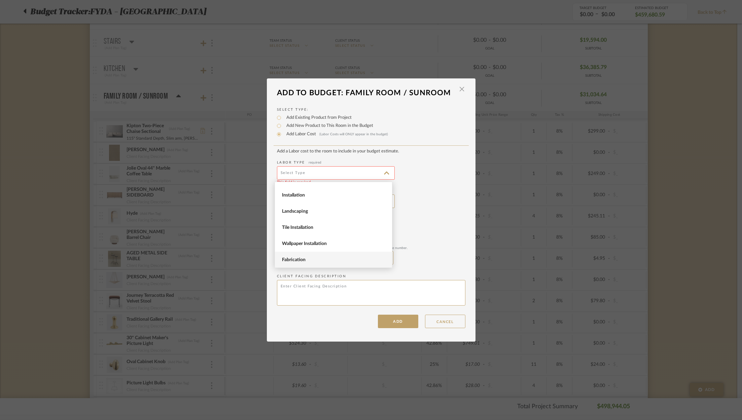
click at [325, 259] on span "Fabrication" at bounding box center [334, 260] width 105 height 6
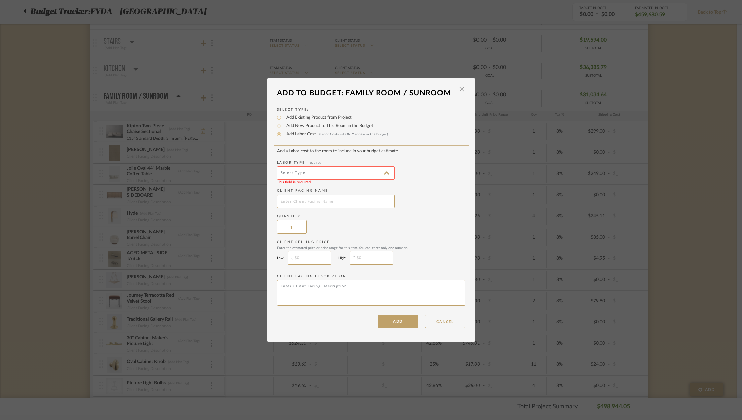
type input "Fabrication"
drag, startPoint x: 313, startPoint y: 206, endPoint x: 315, endPoint y: 202, distance: 5.0
click at [313, 206] on input "text" at bounding box center [336, 201] width 118 height 13
type input "Sunroom Pillow Fabrication + Inserts"
click at [378, 260] on input "$" at bounding box center [372, 257] width 44 height 13
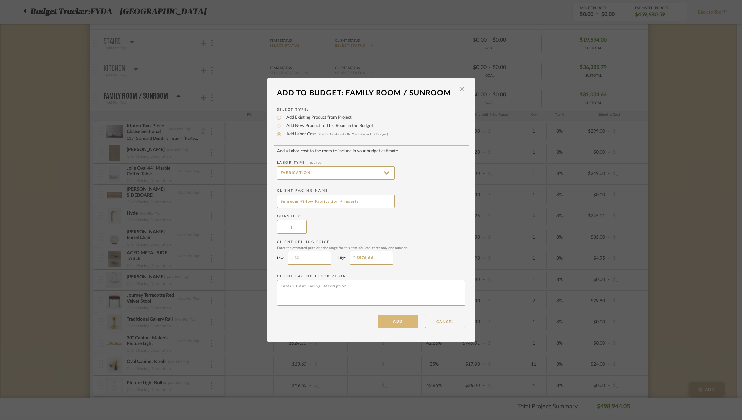
type input "$576.66"
click at [402, 320] on button "ADD" at bounding box center [398, 321] width 40 height 13
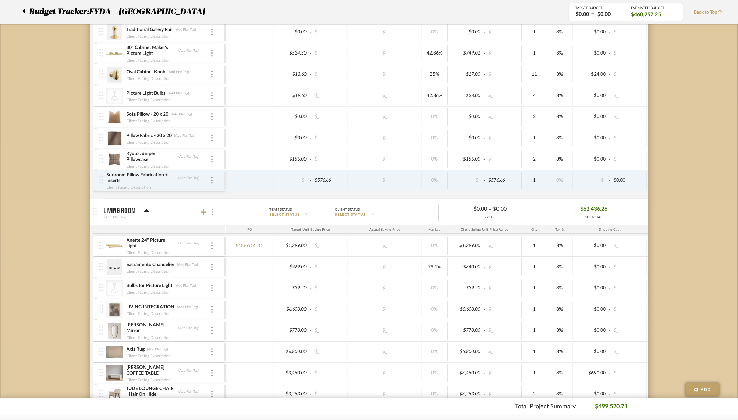
scroll to position [483, 0]
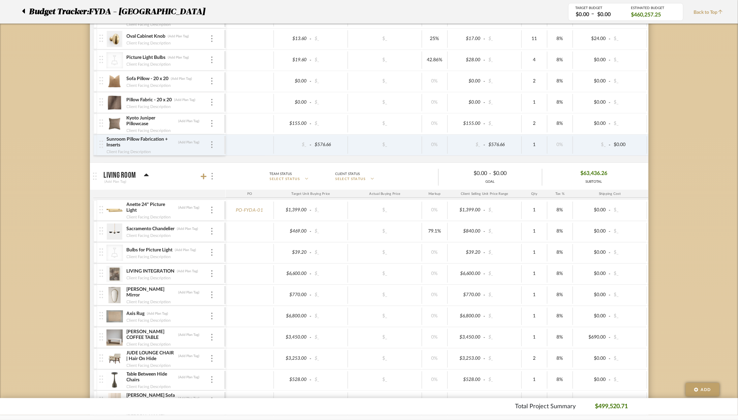
click at [144, 171] on icon at bounding box center [146, 175] width 5 height 8
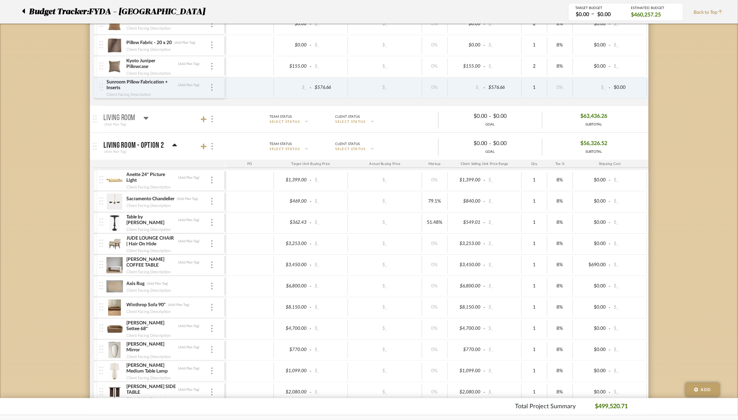
scroll to position [540, 0]
click at [173, 145] on icon at bounding box center [174, 145] width 5 height 8
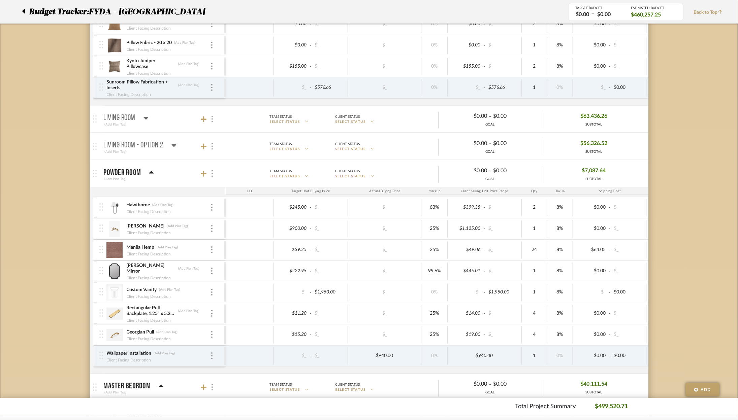
click at [151, 172] on icon at bounding box center [151, 173] width 5 height 8
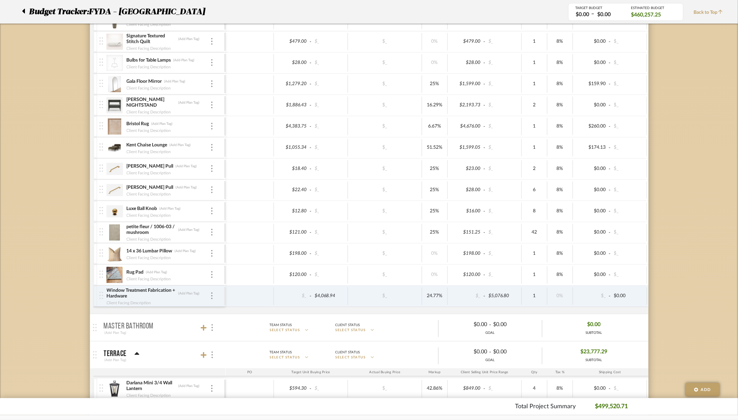
scroll to position [913, 0]
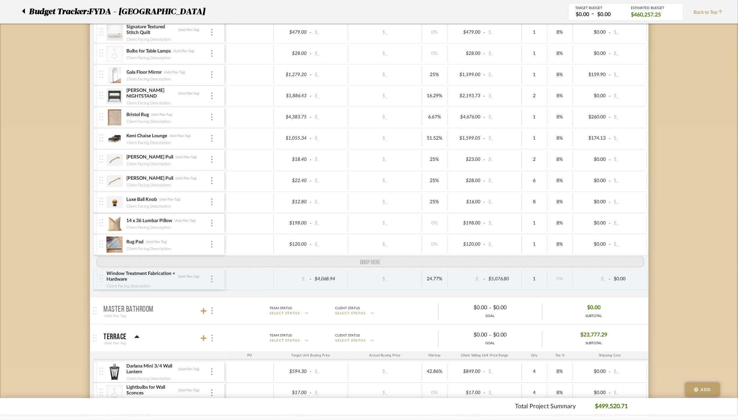
drag, startPoint x: 100, startPoint y: 222, endPoint x: 94, endPoint y: 257, distance: 35.2
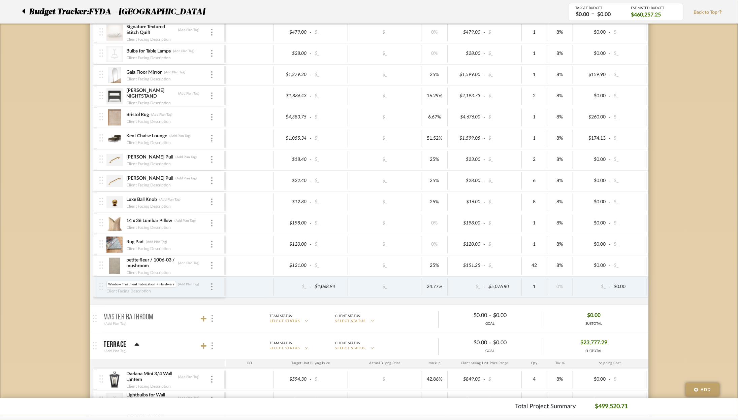
scroll to position [0, 0]
type input "0"
click at [692, 267] on div "Budget Tracker: FYDA - 655 City Park Non-Transparent Last Updated: Ashley Furno…" at bounding box center [369, 387] width 738 height 2503
click at [686, 270] on div "Budget Tracker: FYDA - 655 City Park Non-Transparent Last Updated: Ashley Furno…" at bounding box center [369, 387] width 738 height 2503
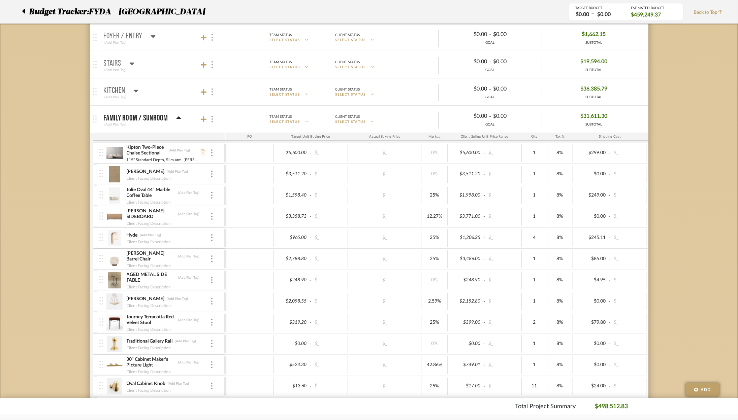
scroll to position [90, 0]
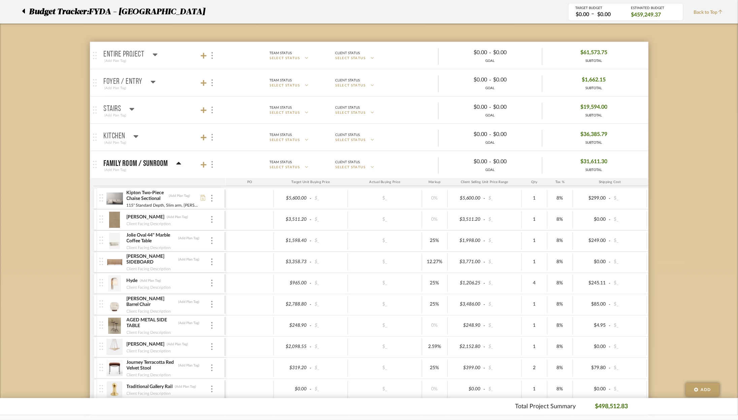
click at [139, 138] on mat-panel-title "Kitchen (Add Plan Tag)" at bounding box center [163, 137] width 119 height 16
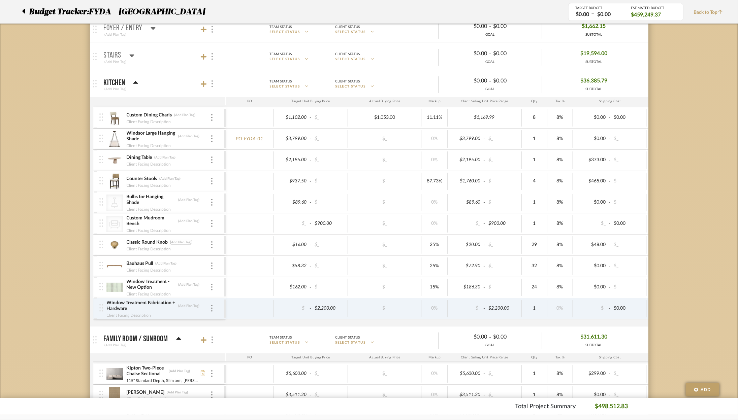
scroll to position [154, 0]
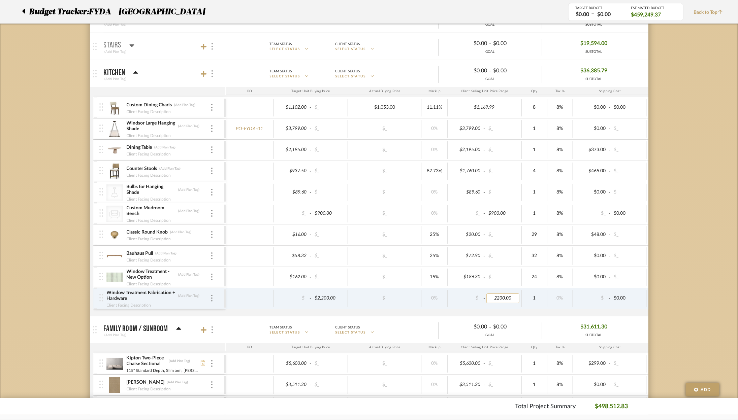
click at [511, 298] on input "2200.00" at bounding box center [502, 299] width 33 height 10
type input "2200.28"
click at [338, 299] on input "2200.00" at bounding box center [328, 299] width 33 height 10
type input "2200.28"
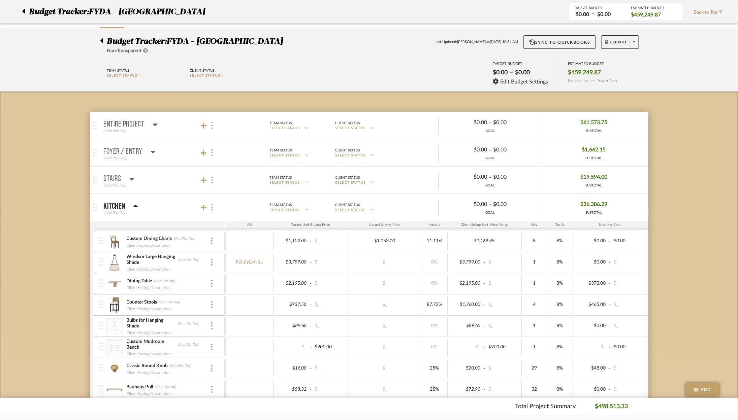
scroll to position [1, 0]
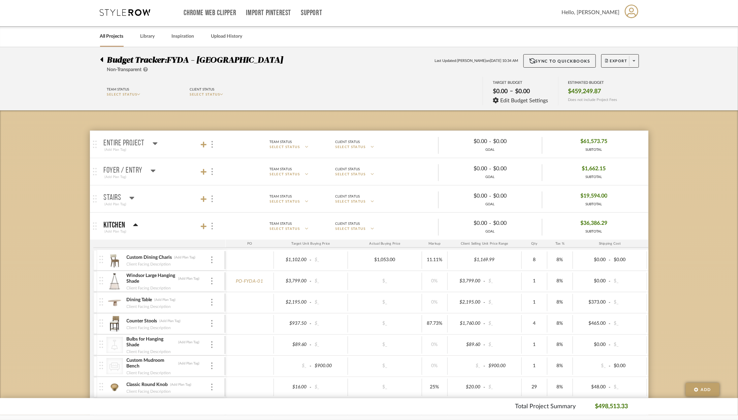
click at [134, 225] on icon at bounding box center [135, 225] width 5 height 3
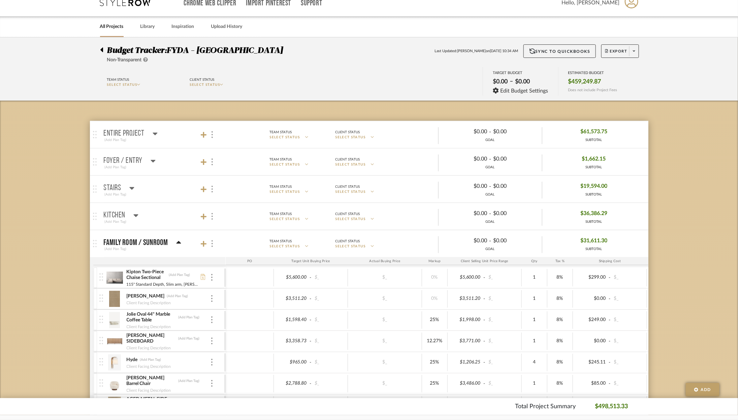
scroll to position [58, 0]
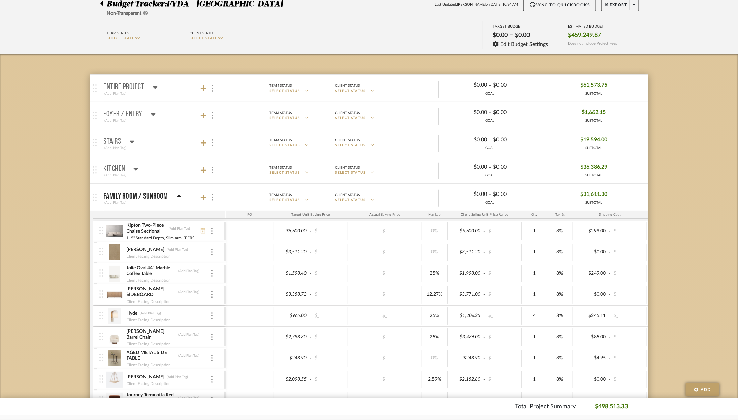
click at [176, 194] on icon at bounding box center [178, 196] width 5 height 8
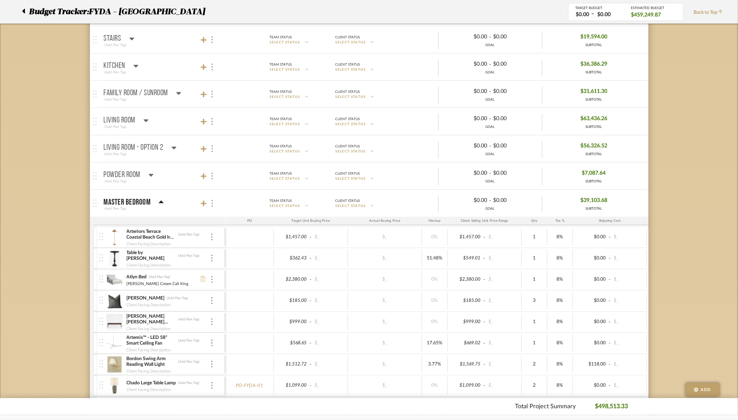
scroll to position [307, 0]
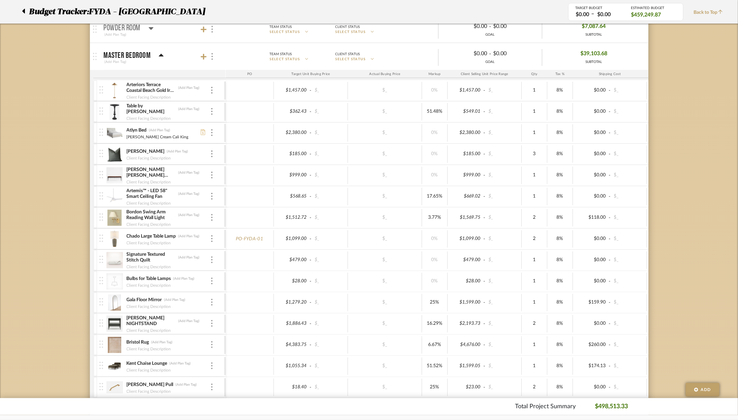
click at [102, 90] on img at bounding box center [101, 89] width 4 height 7
click at [213, 88] on div at bounding box center [211, 90] width 3 height 7
click at [228, 138] on span "Remove Item" at bounding box center [245, 140] width 42 height 6
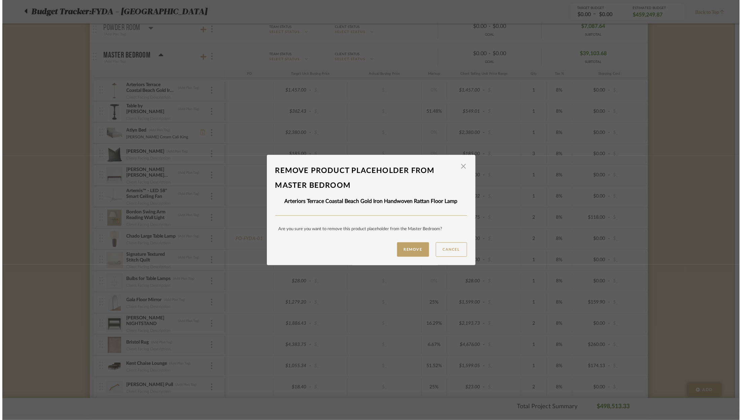
scroll to position [0, 0]
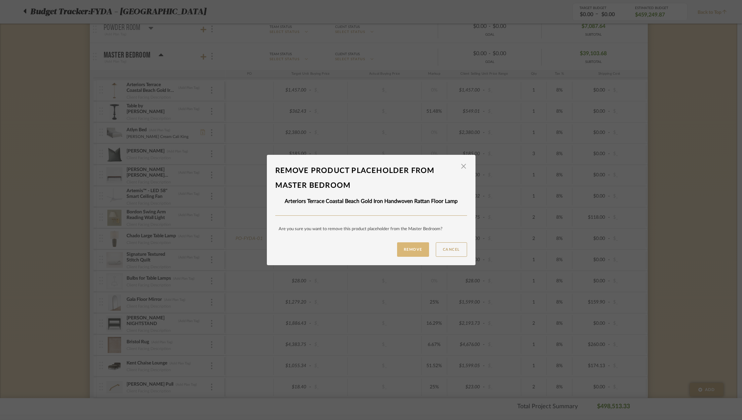
click at [403, 248] on button "Remove" at bounding box center [413, 249] width 32 height 14
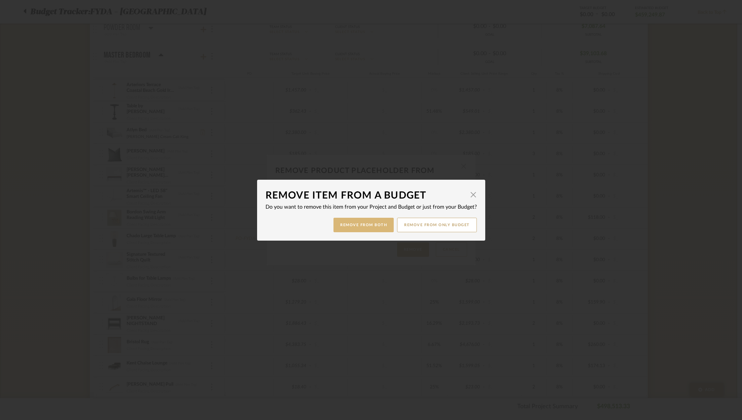
click at [380, 228] on button "Remove from Both" at bounding box center [364, 225] width 60 height 14
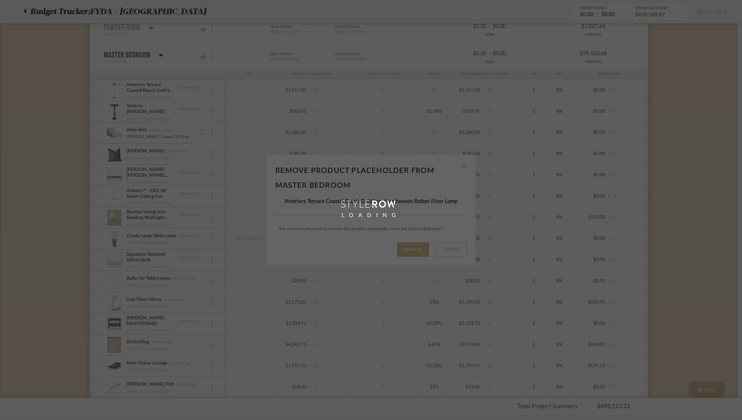
click at [449, 255] on div "$479.00 - $_" at bounding box center [485, 261] width 74 height 18
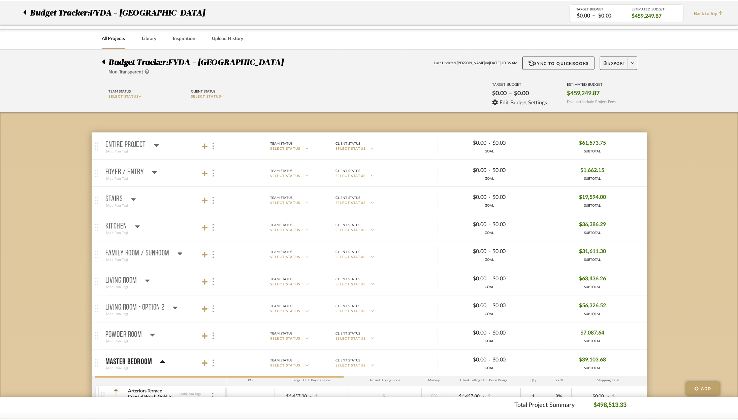
scroll to position [307, 0]
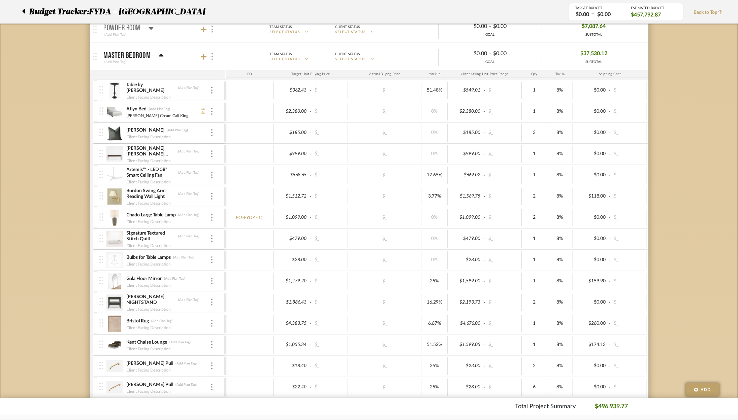
click at [213, 90] on div "Table by Chaise (Add Plan Tag) Client Facing Description" at bounding box center [161, 90] width 125 height 21
click at [212, 91] on img at bounding box center [211, 90] width 1 height 7
click at [237, 137] on span "Remove Item" at bounding box center [245, 140] width 42 height 6
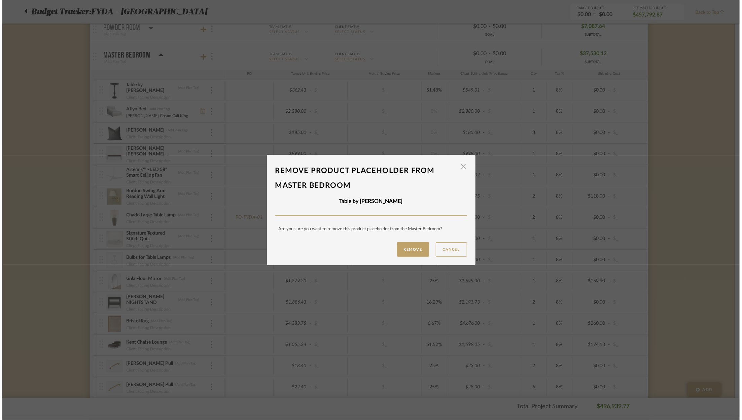
scroll to position [0, 0]
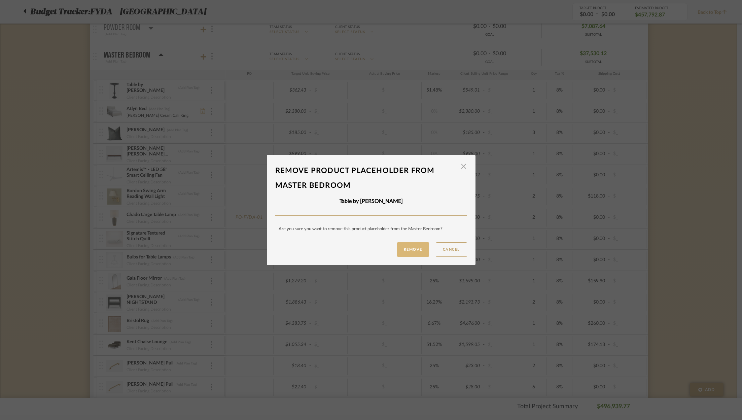
click at [416, 252] on button "Remove" at bounding box center [413, 249] width 32 height 14
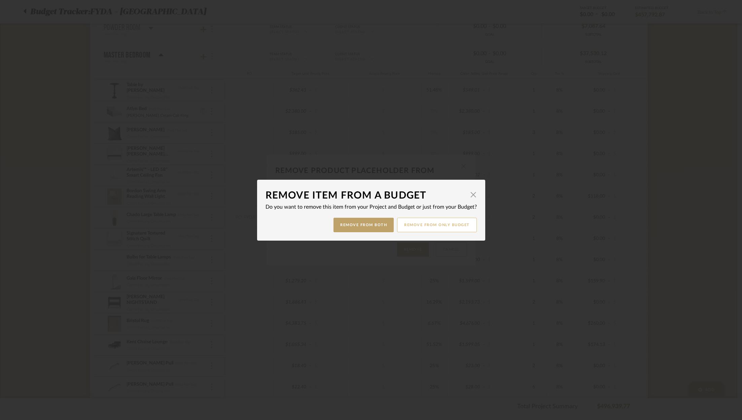
click at [435, 229] on button "Remove from only Budget" at bounding box center [437, 225] width 80 height 14
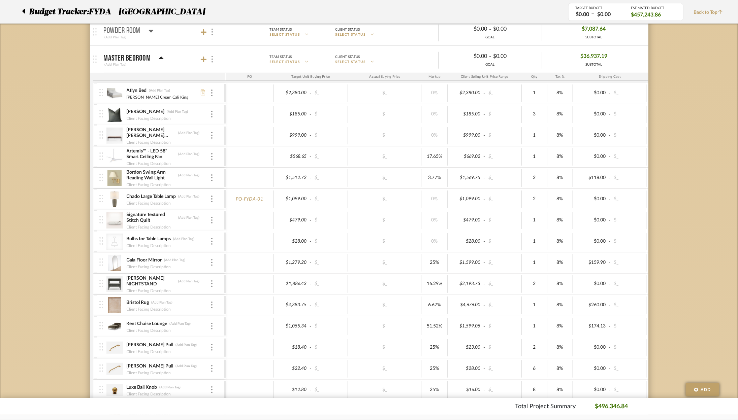
scroll to position [304, 0]
click at [159, 58] on icon at bounding box center [161, 58] width 5 height 3
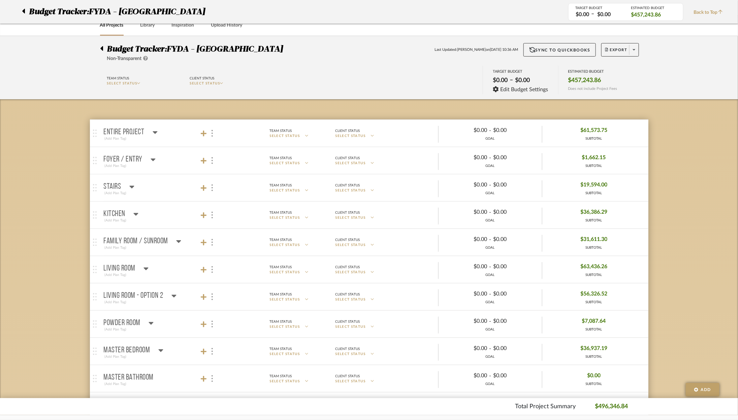
scroll to position [0, 0]
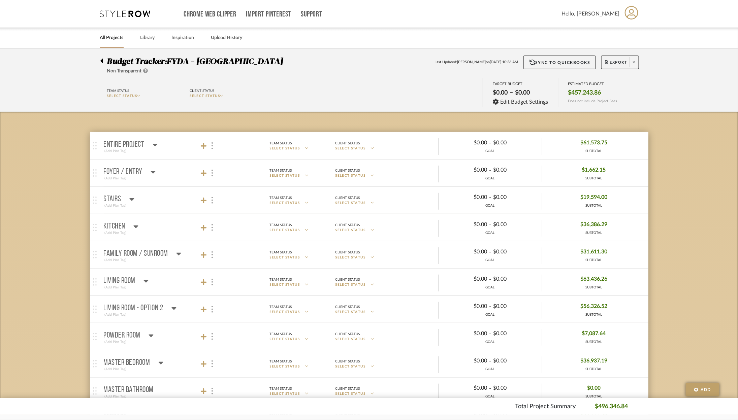
click at [173, 308] on icon at bounding box center [173, 308] width 5 height 3
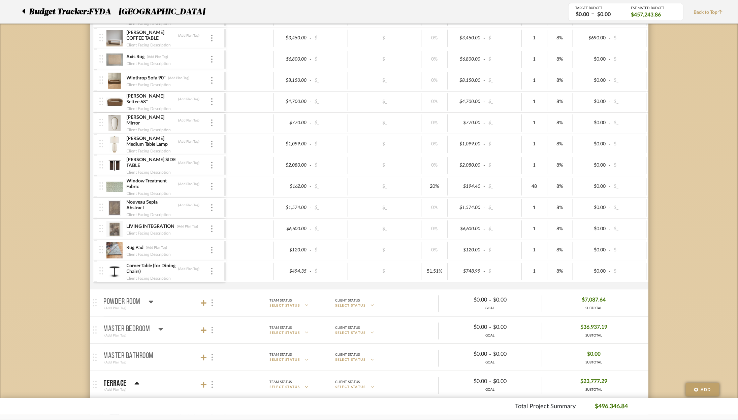
scroll to position [362, 0]
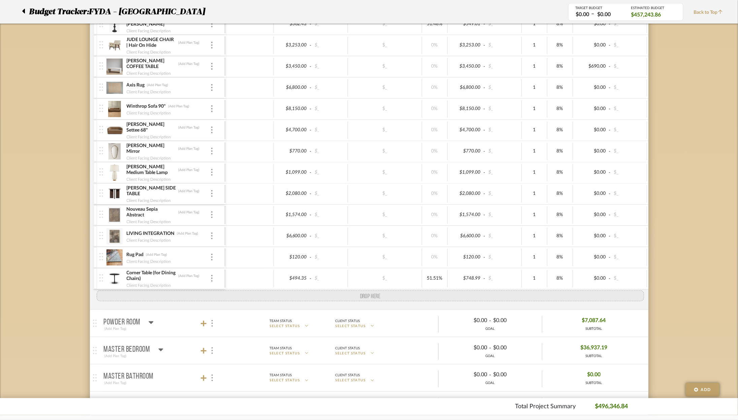
drag, startPoint x: 100, startPoint y: 218, endPoint x: 95, endPoint y: 290, distance: 72.3
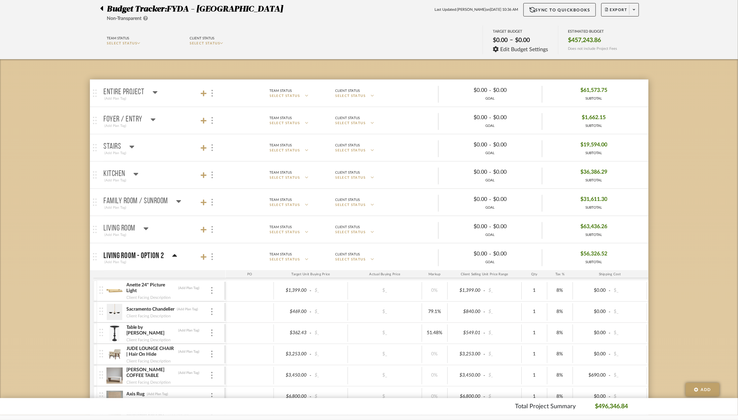
scroll to position [96, 0]
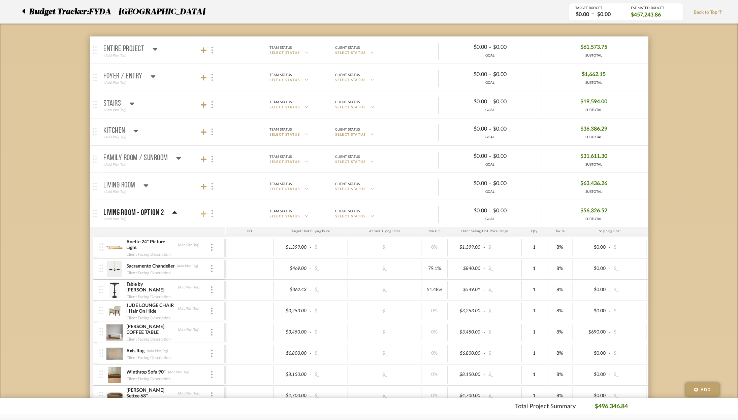
click at [201, 211] on icon at bounding box center [204, 214] width 6 height 7
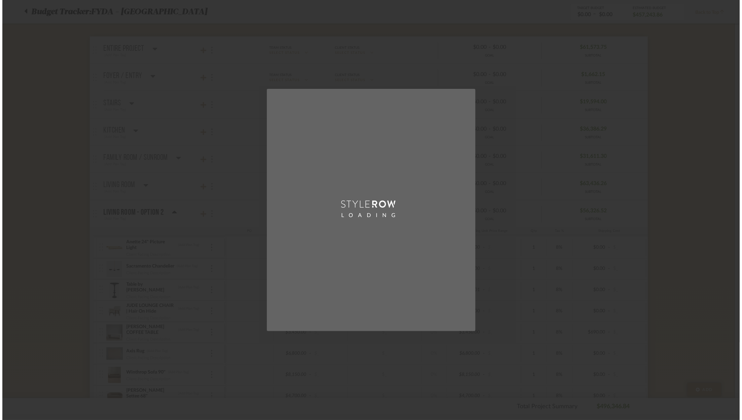
scroll to position [0, 0]
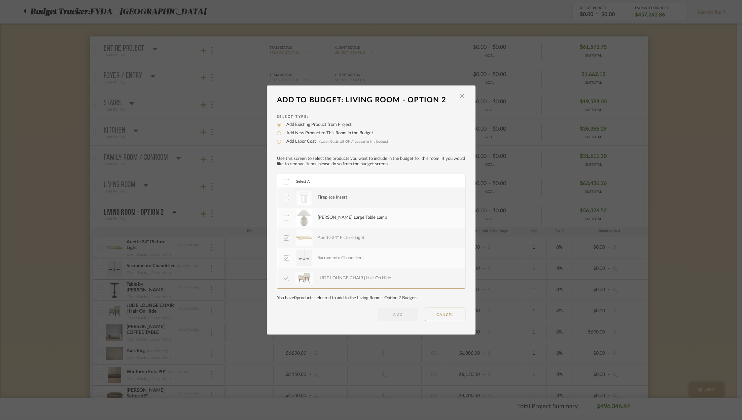
click at [299, 140] on label "Add Labor Cost (Labor Costs will ONLY appear in the budget)" at bounding box center [335, 141] width 105 height 7
click at [283, 140] on input "Add Labor Cost (Labor Costs will ONLY appear in the budget)" at bounding box center [279, 142] width 8 height 8
radio input "true"
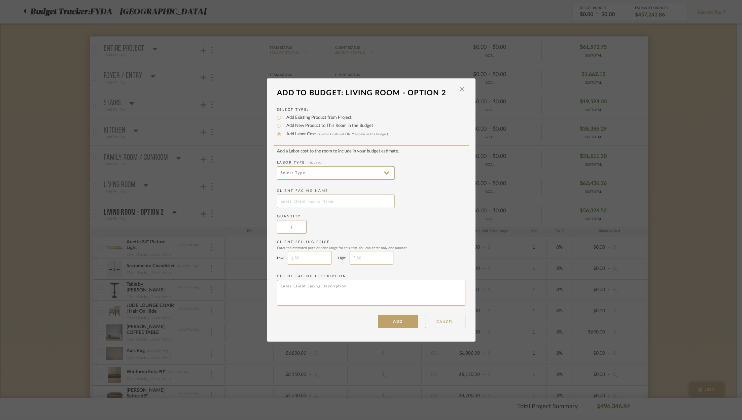
click at [337, 201] on input "text" at bounding box center [336, 201] width 118 height 13
click at [337, 176] on input at bounding box center [336, 172] width 118 height 13
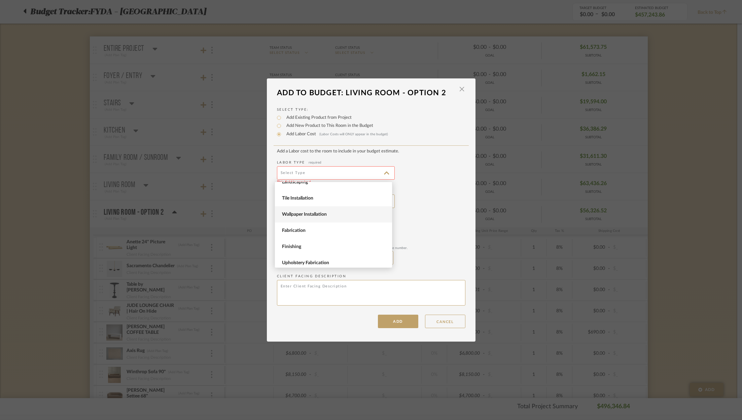
scroll to position [92, 0]
click at [322, 230] on span "Fabrication" at bounding box center [334, 228] width 105 height 6
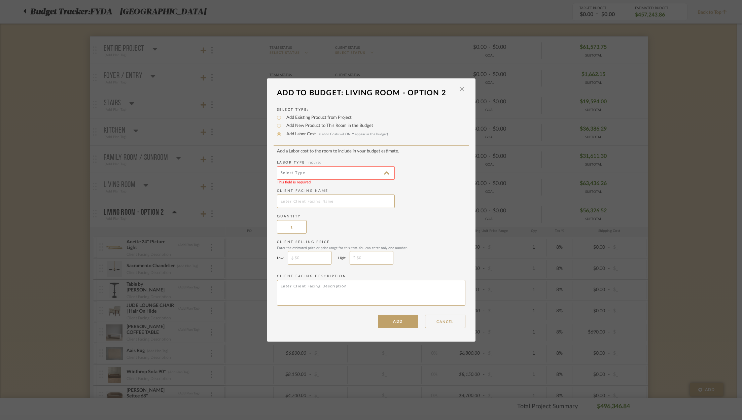
type input "Fabrication"
click at [300, 204] on input "text" at bounding box center [336, 201] width 118 height 13
type input "Window Treatment Fabrication. Hardware"
click at [373, 261] on input "$" at bounding box center [372, 257] width 44 height 13
type input "$4,363.35"
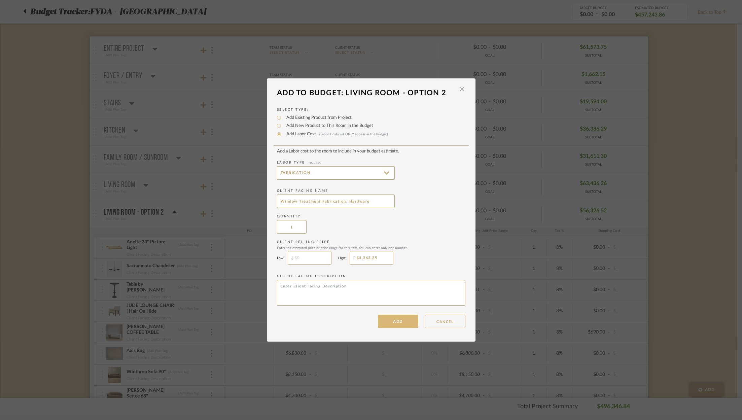
click at [400, 319] on button "ADD" at bounding box center [398, 321] width 40 height 13
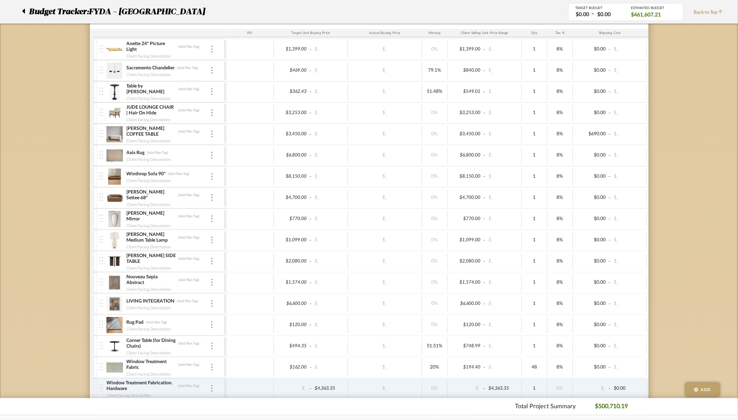
scroll to position [353, 0]
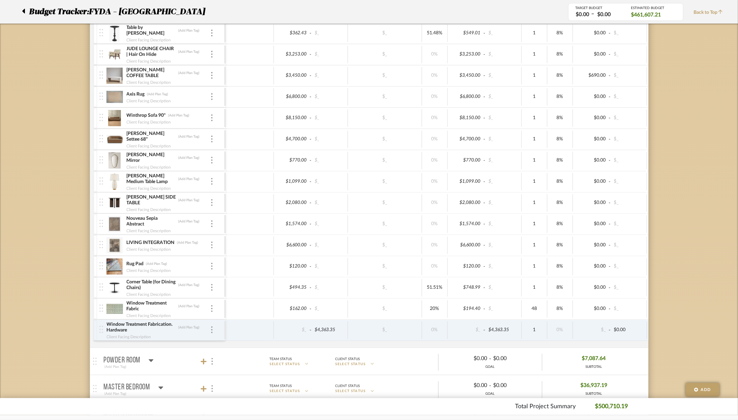
click at [111, 295] on div "Corner Table (for Dining Chairs) (Add Plan Tag) Client Facing Description" at bounding box center [161, 287] width 125 height 21
click at [114, 303] on img at bounding box center [114, 309] width 16 height 16
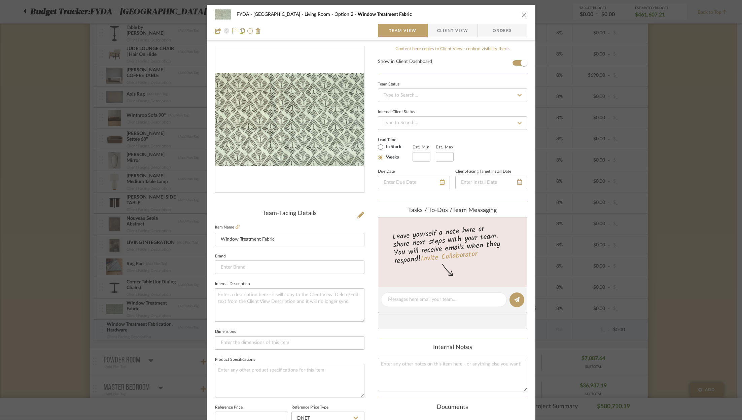
scroll to position [204, 0]
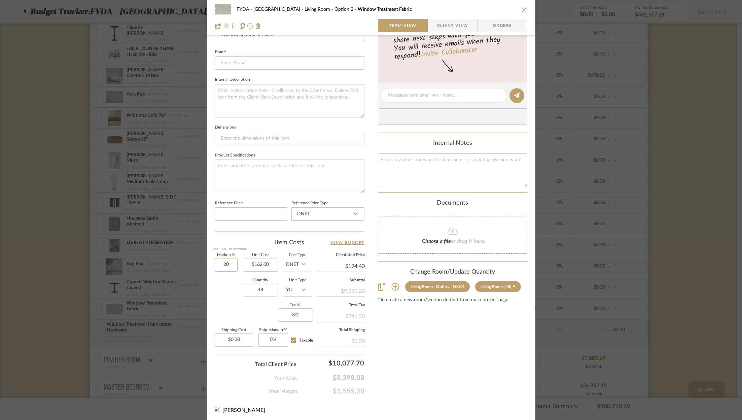
click at [221, 260] on input "20" at bounding box center [226, 264] width 23 height 13
type input "0%"
click at [442, 393] on div "Content here copies to Client View - confirm visibility there. Show in Client D…" at bounding box center [453, 118] width 150 height 554
type input "$162.00"
click at [704, 190] on div "FYDA - 655 City Park Living Room - Option 2 Window Treatment Fabric Team View C…" at bounding box center [371, 210] width 742 height 420
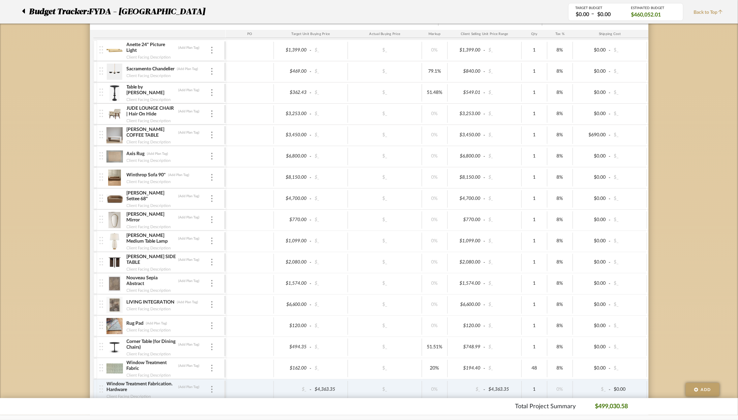
scroll to position [0, 0]
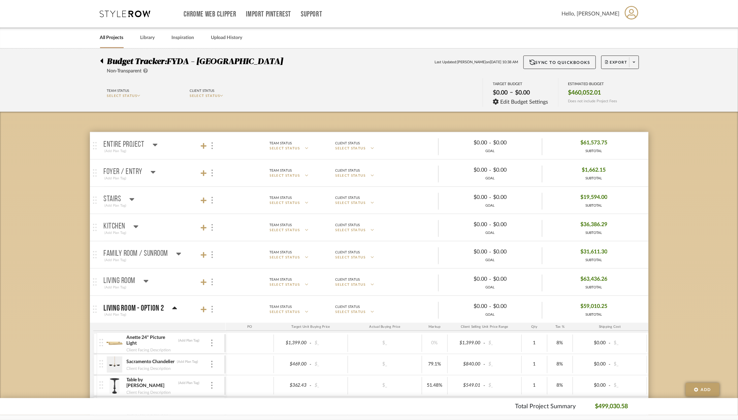
click at [127, 226] on div "Kitchen" at bounding box center [121, 227] width 35 height 8
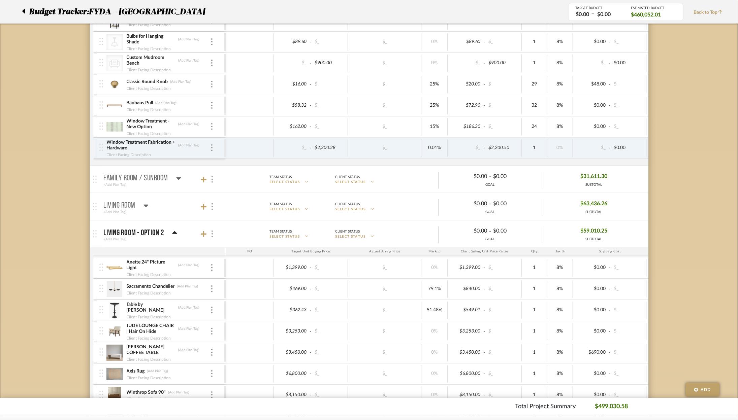
scroll to position [304, 0]
click at [111, 128] on img at bounding box center [114, 127] width 16 height 16
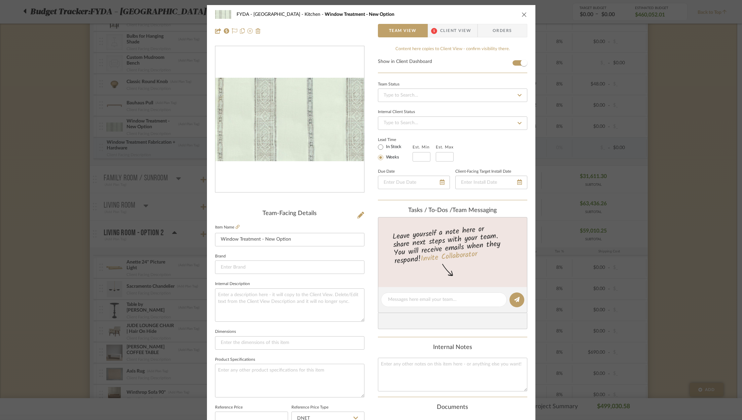
scroll to position [204, 0]
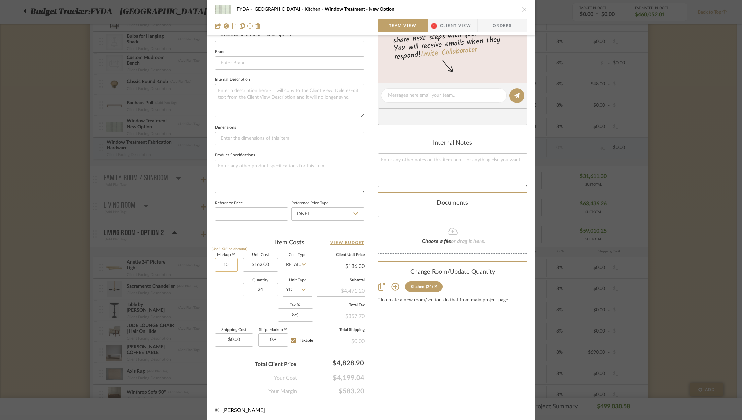
click at [224, 264] on input "15" at bounding box center [226, 264] width 23 height 13
type input "0%"
click at [460, 359] on div "Content here copies to Client View - confirm visibility there. Show in Client D…" at bounding box center [453, 118] width 150 height 554
type input "$162.00"
click at [687, 186] on div "FYDA - 655 City Park Kitchen Window Treatment - New Option Team View 1 Client V…" at bounding box center [371, 210] width 742 height 420
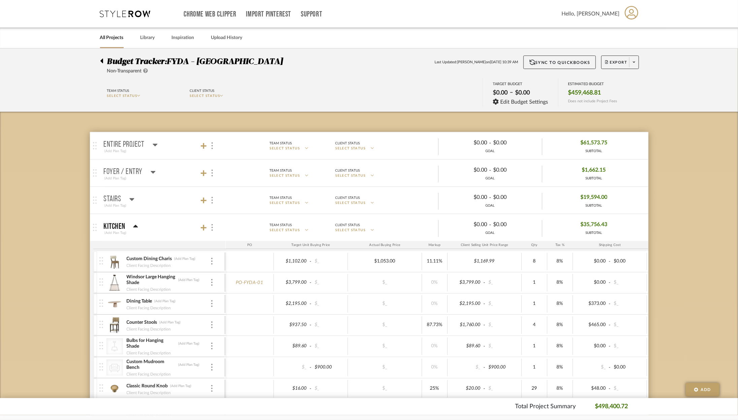
scroll to position [18, 0]
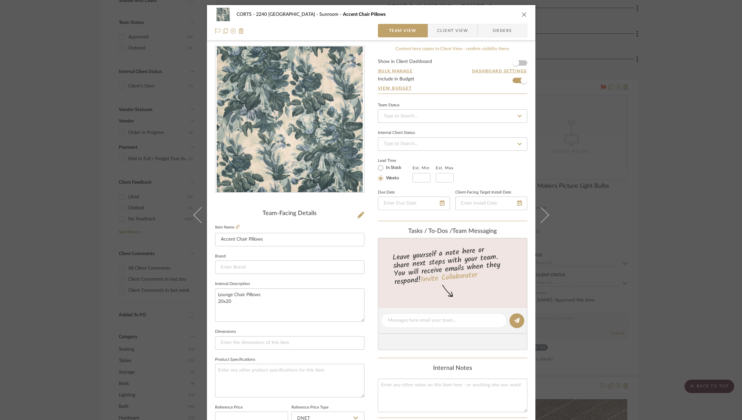
scroll to position [124, 0]
